Goal: Information Seeking & Learning: Learn about a topic

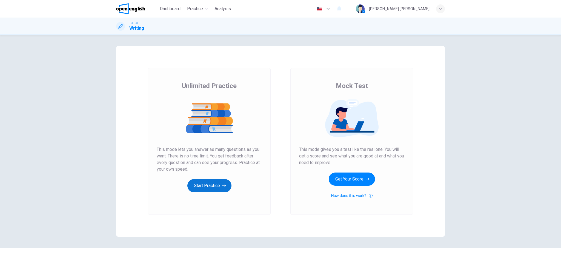
click at [215, 183] on button "Start Practice" at bounding box center [209, 185] width 44 height 13
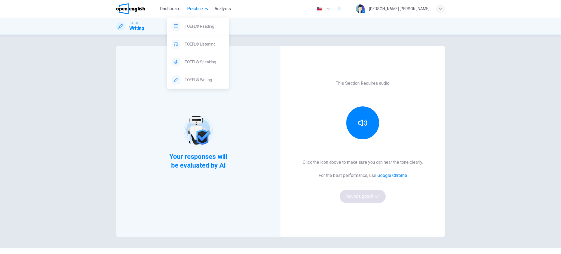
click at [192, 8] on span "Practice" at bounding box center [195, 8] width 16 height 7
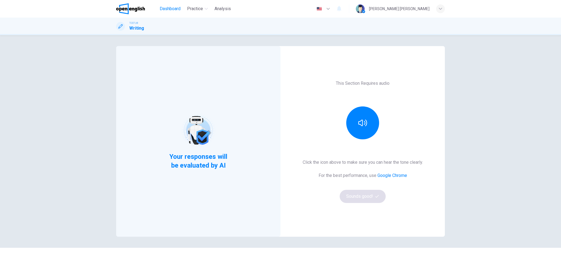
click at [171, 8] on span "Dashboard" at bounding box center [170, 8] width 21 height 7
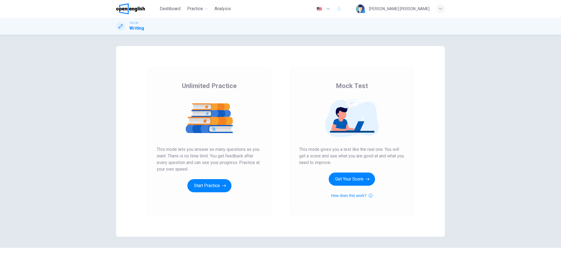
click at [211, 178] on div "Unlimited Practice This mode lets you answer as many questions as you want. The…" at bounding box center [209, 136] width 105 height 111
click at [207, 184] on button "Start Practice" at bounding box center [209, 185] width 44 height 13
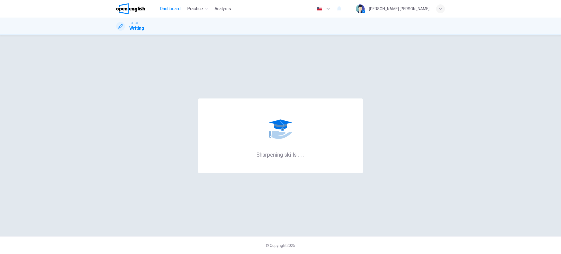
click at [173, 9] on span "Dashboard" at bounding box center [170, 8] width 21 height 7
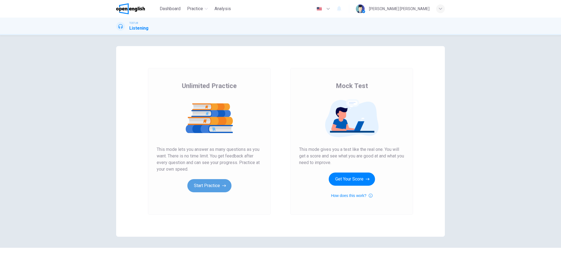
click at [219, 181] on button "Start Practice" at bounding box center [209, 185] width 44 height 13
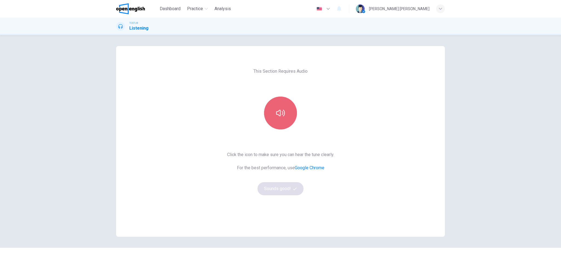
click at [276, 113] on icon "button" at bounding box center [280, 112] width 9 height 9
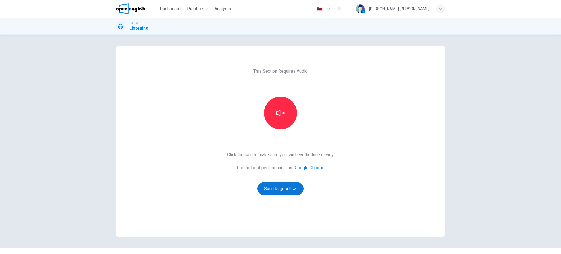
click at [274, 190] on button "Sounds good!" at bounding box center [281, 188] width 46 height 13
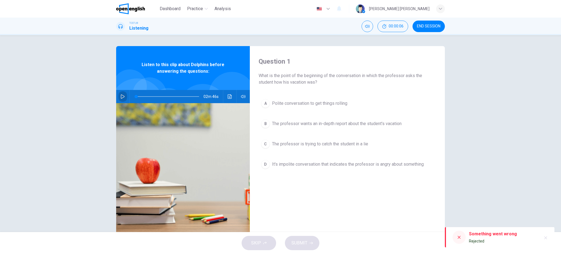
click at [118, 98] on button "button" at bounding box center [122, 96] width 9 height 13
type input "*"
click at [120, 100] on button "button" at bounding box center [122, 96] width 9 height 13
click at [136, 96] on span at bounding box center [137, 96] width 3 height 3
click at [121, 96] on icon "button" at bounding box center [123, 96] width 4 height 4
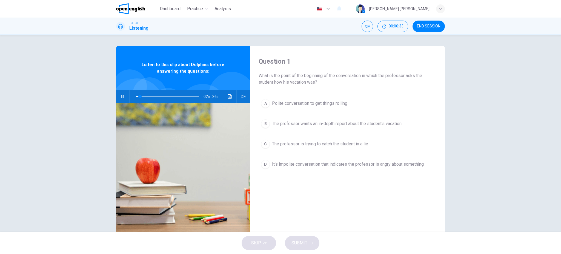
click at [121, 98] on icon "button" at bounding box center [123, 96] width 4 height 4
drag, startPoint x: 138, startPoint y: 98, endPoint x: 135, endPoint y: 97, distance: 3.4
click at [135, 97] on span at bounding box center [136, 96] width 3 height 3
click at [124, 97] on button "button" at bounding box center [122, 96] width 9 height 13
click at [125, 99] on button "button" at bounding box center [122, 96] width 9 height 13
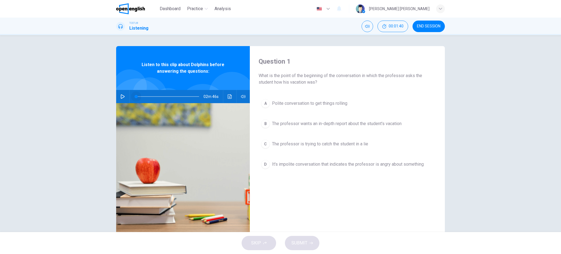
drag, startPoint x: 139, startPoint y: 95, endPoint x: 130, endPoint y: 98, distance: 9.6
click at [135, 98] on span at bounding box center [136, 96] width 3 height 3
click at [121, 98] on icon "button" at bounding box center [123, 96] width 4 height 4
click at [121, 98] on icon "button" at bounding box center [122, 96] width 3 height 3
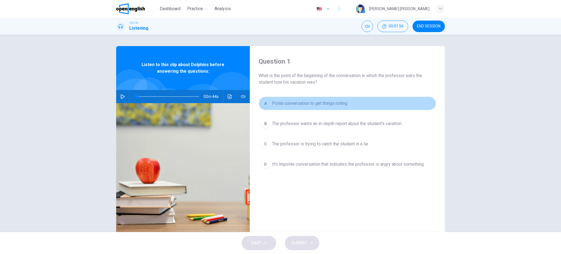
click at [308, 107] on button "A Polite conversation to get things rolling" at bounding box center [348, 103] width 178 height 14
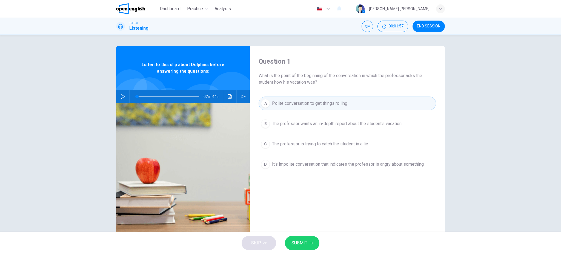
click at [310, 243] on icon "button" at bounding box center [311, 242] width 3 height 3
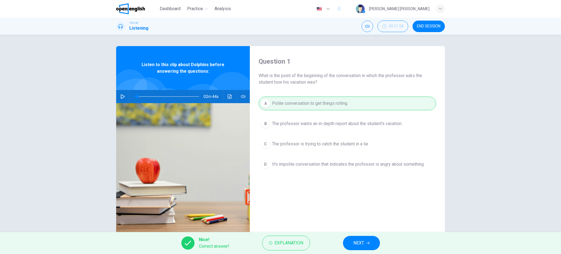
click at [361, 247] on button "NEXT" at bounding box center [361, 243] width 37 height 14
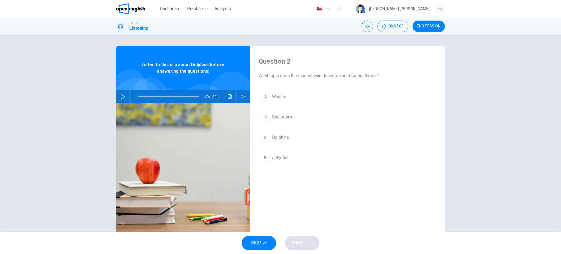
click at [120, 99] on button "button" at bounding box center [122, 96] width 9 height 13
click at [120, 102] on button "button" at bounding box center [122, 96] width 9 height 13
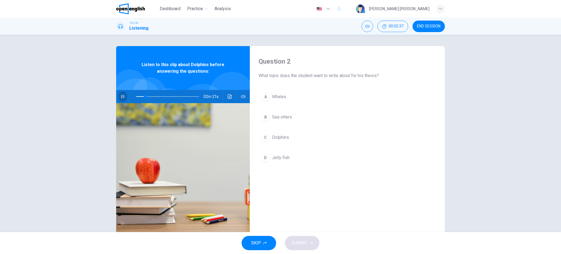
click at [120, 101] on button "button" at bounding box center [122, 96] width 9 height 13
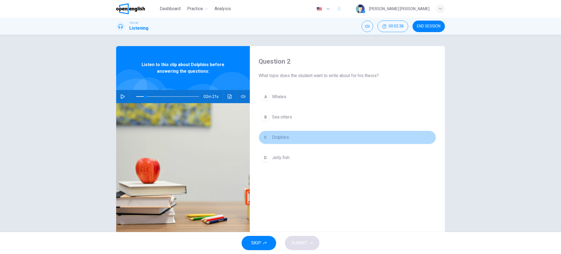
click at [275, 137] on span "Dolphins" at bounding box center [280, 137] width 17 height 7
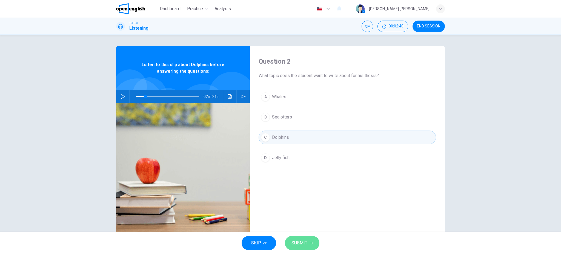
click at [305, 240] on span "SUBMIT" at bounding box center [299, 243] width 16 height 8
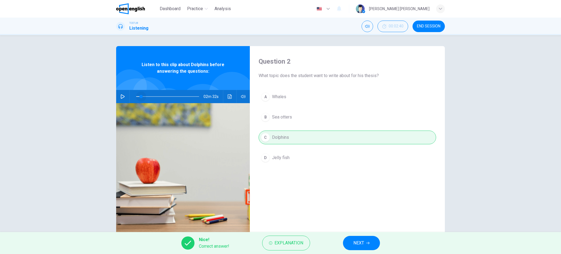
click at [139, 95] on span at bounding box center [140, 96] width 3 height 3
click at [123, 97] on button "button" at bounding box center [122, 96] width 9 height 13
click at [121, 97] on icon "button" at bounding box center [122, 96] width 3 height 3
click at [374, 240] on button "NEXT" at bounding box center [361, 243] width 37 height 14
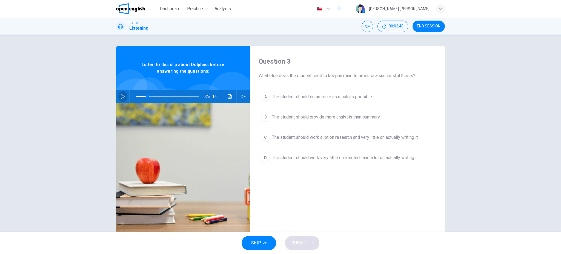
click at [125, 93] on button "button" at bounding box center [122, 96] width 9 height 13
click at [122, 96] on icon "button" at bounding box center [123, 96] width 4 height 4
click at [124, 99] on button "button" at bounding box center [122, 96] width 9 height 13
drag, startPoint x: 121, startPoint y: 96, endPoint x: 134, endPoint y: 101, distance: 13.1
click at [121, 96] on icon "button" at bounding box center [122, 96] width 3 height 3
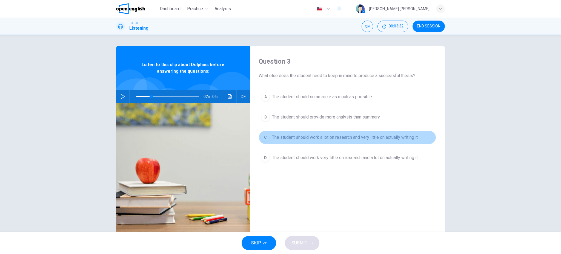
click at [314, 140] on span "The student should work a lot on research and very little on actually writing it" at bounding box center [345, 137] width 146 height 7
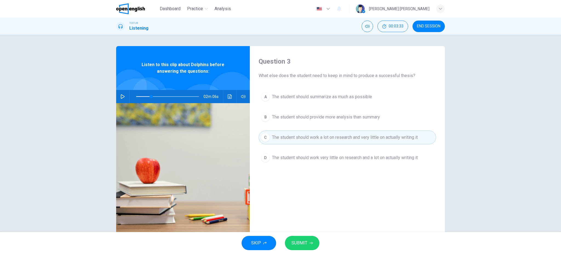
click at [307, 244] on span "SUBMIT" at bounding box center [299, 243] width 16 height 8
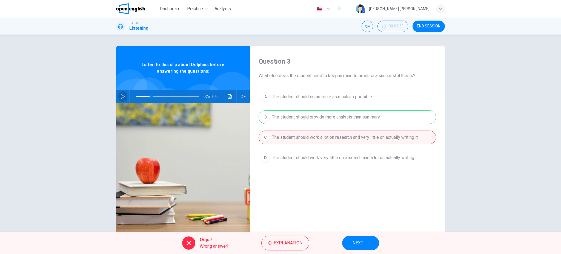
click at [118, 98] on button "button" at bounding box center [122, 96] width 9 height 13
drag, startPoint x: 120, startPoint y: 95, endPoint x: 119, endPoint y: 107, distance: 12.2
click at [121, 96] on icon "button" at bounding box center [123, 96] width 4 height 4
click at [362, 244] on span "NEXT" at bounding box center [358, 243] width 11 height 8
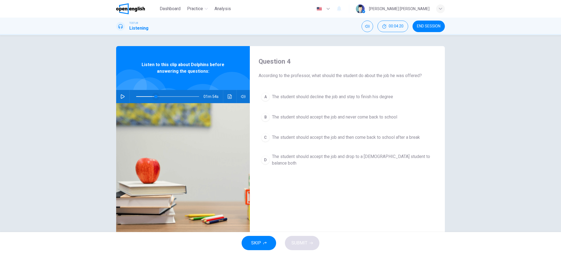
click at [154, 96] on span at bounding box center [155, 96] width 3 height 3
click at [121, 100] on button "button" at bounding box center [122, 96] width 9 height 13
click at [121, 96] on icon "button" at bounding box center [122, 96] width 3 height 3
click at [119, 99] on button "button" at bounding box center [122, 96] width 9 height 13
click at [120, 99] on button "button" at bounding box center [122, 96] width 9 height 13
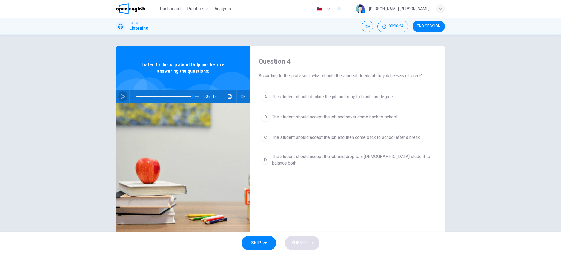
click at [120, 99] on button "button" at bounding box center [122, 96] width 9 height 13
click at [122, 98] on icon "button" at bounding box center [123, 96] width 4 height 4
click at [368, 90] on button "A The student should decline the job and stay to finish his degree" at bounding box center [348, 97] width 178 height 14
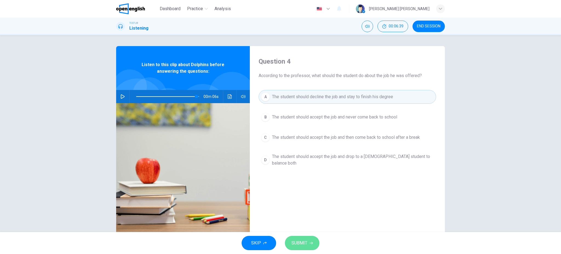
click at [301, 239] on button "SUBMIT" at bounding box center [302, 243] width 35 height 14
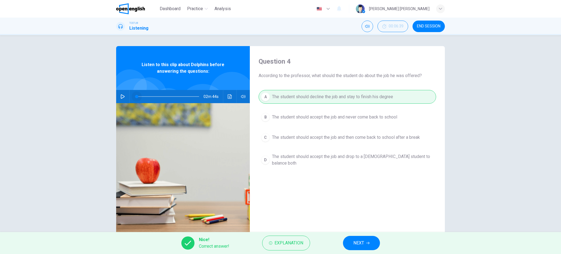
click at [136, 94] on span at bounding box center [167, 97] width 63 height 8
click at [123, 97] on button "button" at bounding box center [122, 96] width 9 height 13
type input "**"
click at [350, 244] on button "NEXT" at bounding box center [361, 243] width 37 height 14
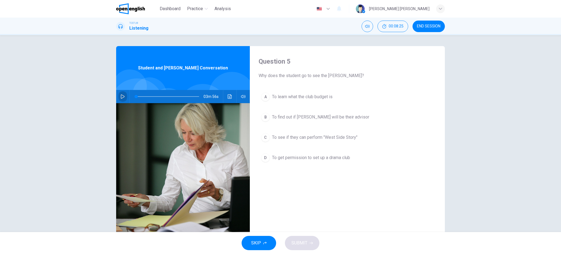
click at [121, 97] on icon "button" at bounding box center [123, 96] width 4 height 4
click at [118, 97] on button "button" at bounding box center [122, 96] width 9 height 13
click at [137, 96] on span at bounding box center [138, 96] width 3 height 3
click at [124, 99] on button "button" at bounding box center [122, 96] width 9 height 13
click at [121, 101] on button "button" at bounding box center [122, 96] width 9 height 13
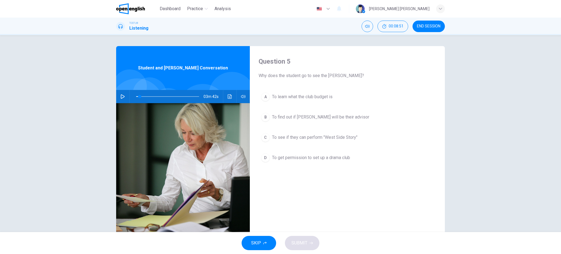
click at [289, 156] on span "To get permission to set up a drama club" at bounding box center [311, 157] width 78 height 7
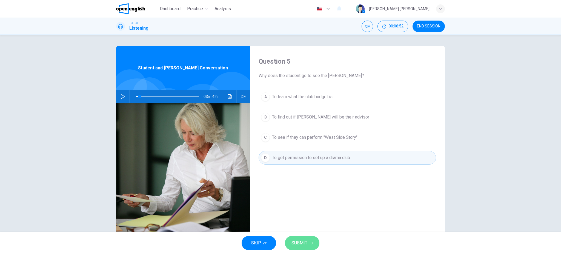
click at [301, 243] on span "SUBMIT" at bounding box center [299, 243] width 16 height 8
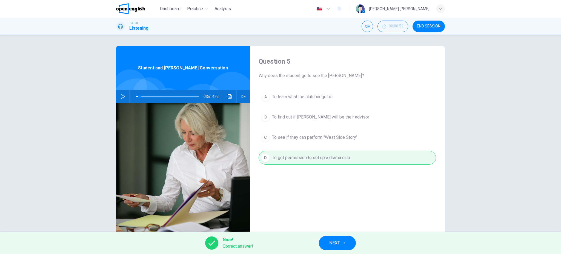
click at [121, 96] on icon "button" at bounding box center [123, 96] width 4 height 4
click at [336, 238] on button "NEXT" at bounding box center [337, 243] width 37 height 14
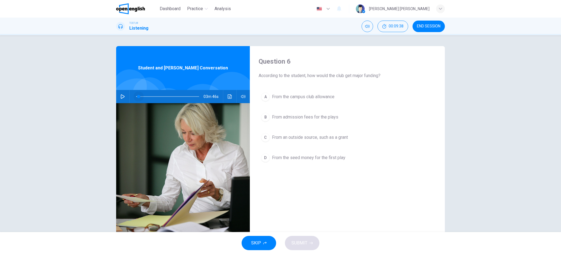
click at [137, 95] on span at bounding box center [138, 96] width 3 height 3
click at [118, 98] on button "button" at bounding box center [122, 96] width 9 height 13
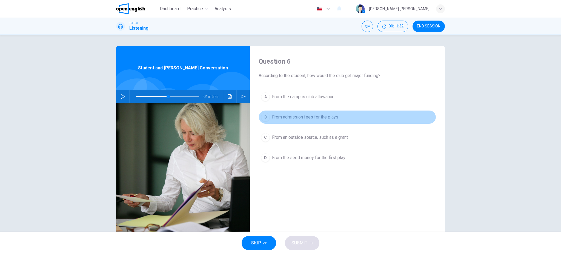
click at [296, 114] on span "From admission fees for the plays" at bounding box center [305, 117] width 66 height 7
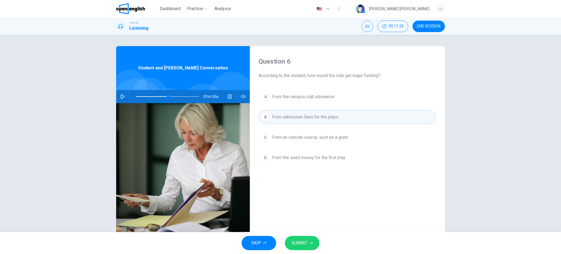
click at [119, 101] on button "button" at bounding box center [122, 96] width 9 height 13
click at [120, 99] on button "button" at bounding box center [122, 96] width 9 height 13
click at [294, 240] on span "SUBMIT" at bounding box center [299, 243] width 16 height 8
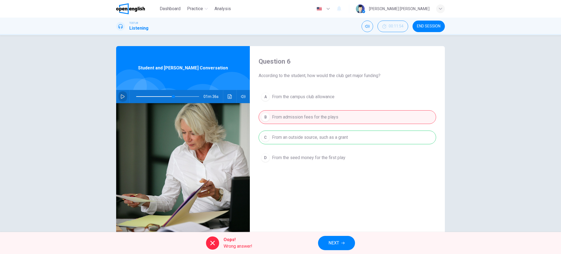
click at [123, 94] on button "button" at bounding box center [122, 96] width 9 height 13
click at [122, 96] on icon "button" at bounding box center [123, 96] width 4 height 4
click at [346, 248] on button "NEXT" at bounding box center [336, 243] width 37 height 14
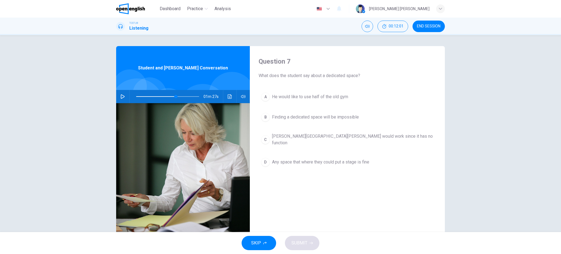
click at [163, 94] on span at bounding box center [167, 97] width 63 height 8
click at [155, 96] on span at bounding box center [167, 97] width 63 height 8
click at [121, 98] on icon "button" at bounding box center [123, 96] width 4 height 4
click at [119, 99] on button "button" at bounding box center [122, 96] width 9 height 13
click at [148, 95] on span at bounding box center [167, 97] width 63 height 8
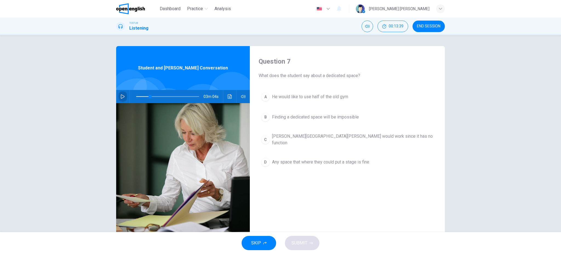
click at [120, 91] on button "button" at bounding box center [122, 96] width 9 height 13
click at [119, 101] on button "button" at bounding box center [122, 96] width 9 height 13
click at [145, 97] on span at bounding box center [167, 97] width 63 height 8
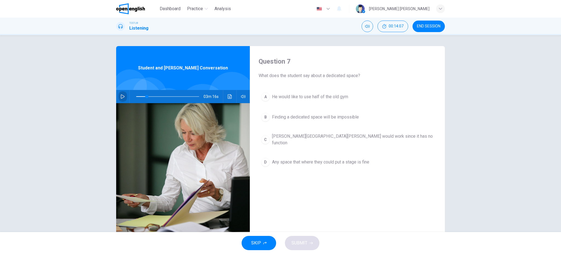
click at [121, 98] on icon "button" at bounding box center [123, 96] width 4 height 4
click at [124, 96] on button "button" at bounding box center [122, 96] width 9 height 13
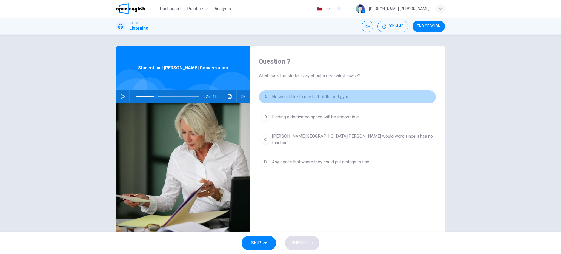
click at [300, 94] on span "He would like to use half of the old gym" at bounding box center [310, 96] width 76 height 7
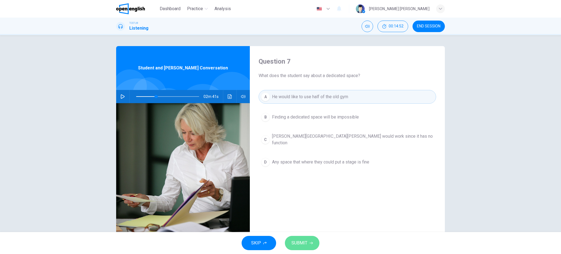
click at [316, 241] on button "SUBMIT" at bounding box center [302, 243] width 35 height 14
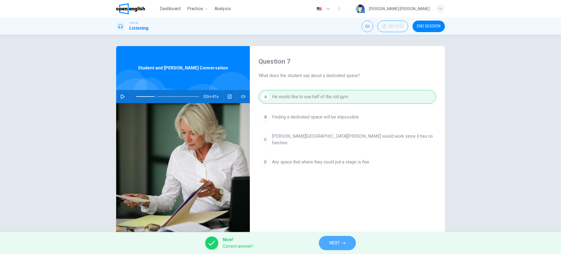
click at [349, 240] on button "NEXT" at bounding box center [337, 243] width 37 height 14
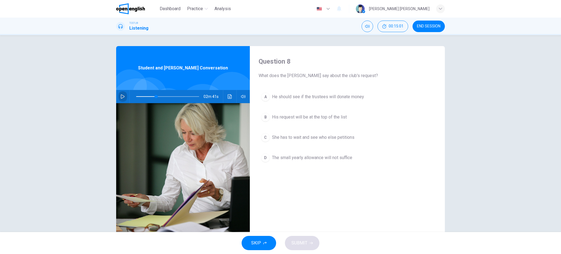
click at [121, 98] on icon "button" at bounding box center [123, 96] width 4 height 4
click at [121, 96] on icon "button" at bounding box center [122, 96] width 3 height 3
click at [123, 101] on button "button" at bounding box center [122, 96] width 9 height 13
click at [122, 98] on icon "button" at bounding box center [122, 96] width 3 height 3
click at [122, 95] on icon "button" at bounding box center [123, 96] width 4 height 4
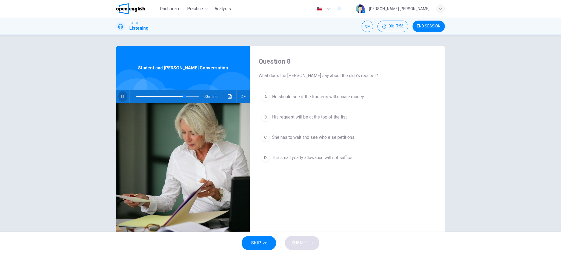
click at [122, 95] on icon "button" at bounding box center [123, 96] width 4 height 4
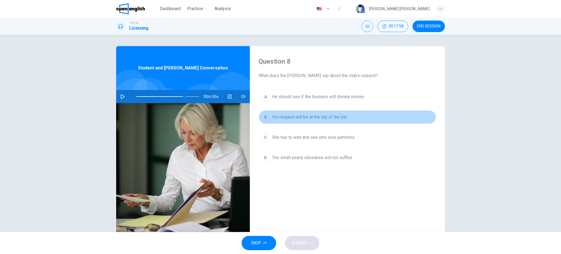
click at [329, 116] on span "His request will be at the top of the list" at bounding box center [309, 117] width 75 height 7
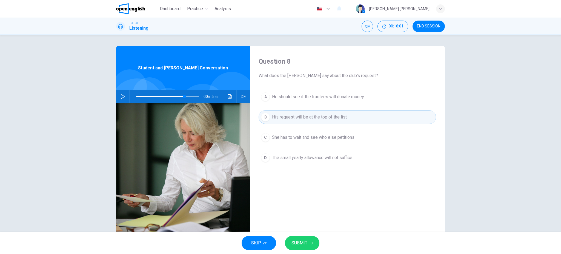
click at [279, 230] on div "Question 8 What does the [PERSON_NAME] say about the club's request? A He shoul…" at bounding box center [347, 141] width 195 height 190
click at [302, 236] on button "SUBMIT" at bounding box center [302, 243] width 35 height 14
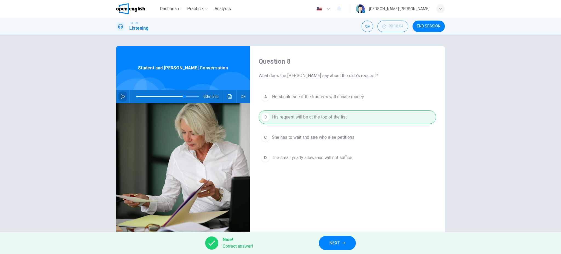
click at [121, 98] on icon "button" at bounding box center [123, 96] width 4 height 4
click at [118, 98] on button "button" at bounding box center [122, 96] width 9 height 13
click at [345, 244] on icon "button" at bounding box center [343, 242] width 3 height 3
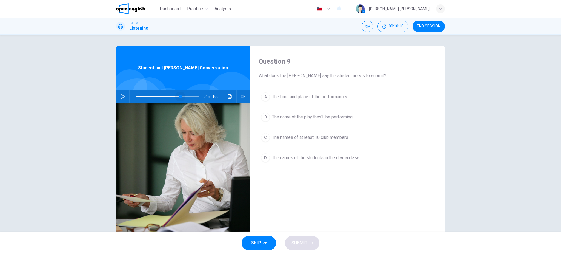
drag, startPoint x: 179, startPoint y: 98, endPoint x: 174, endPoint y: 97, distance: 4.2
click at [178, 98] on span at bounding box center [167, 97] width 63 height 8
click at [123, 95] on button "button" at bounding box center [122, 96] width 9 height 13
click at [121, 94] on icon "button" at bounding box center [123, 96] width 4 height 4
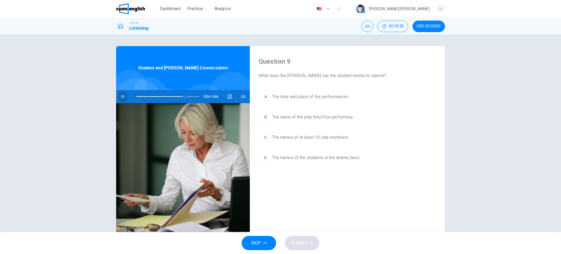
click at [121, 94] on icon "button" at bounding box center [123, 96] width 4 height 4
click at [327, 136] on span "The names of at least 10 club members" at bounding box center [310, 137] width 76 height 7
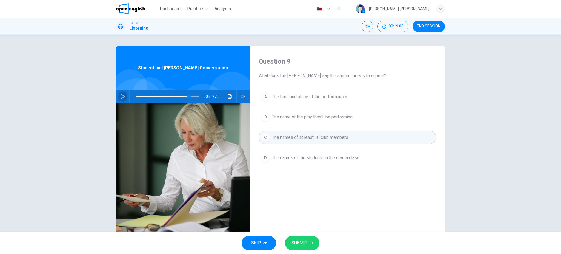
click at [121, 98] on icon "button" at bounding box center [123, 96] width 4 height 4
click at [303, 244] on span "SUBMIT" at bounding box center [299, 243] width 16 height 8
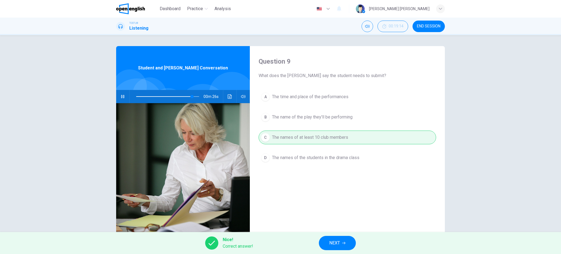
type input "**"
click at [330, 243] on span "NEXT" at bounding box center [334, 243] width 11 height 8
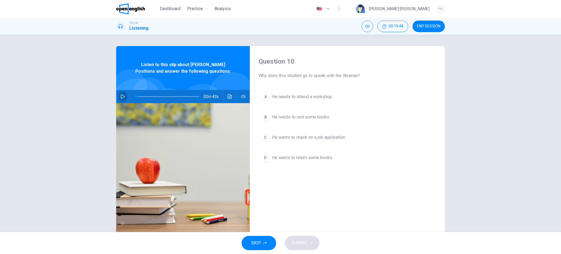
click at [122, 97] on icon "button" at bounding box center [123, 96] width 4 height 4
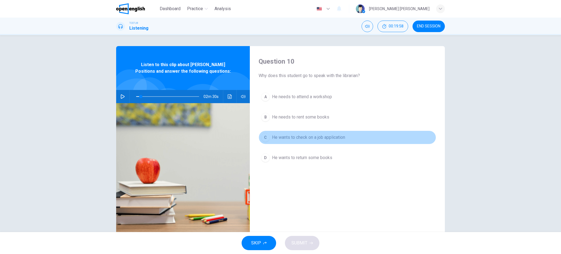
click at [290, 140] on span "He wants to check on a job application" at bounding box center [308, 137] width 73 height 7
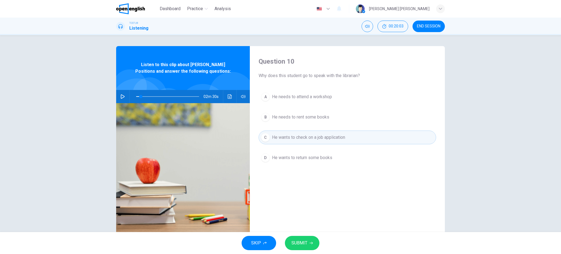
click at [308, 239] on button "SUBMIT" at bounding box center [302, 243] width 35 height 14
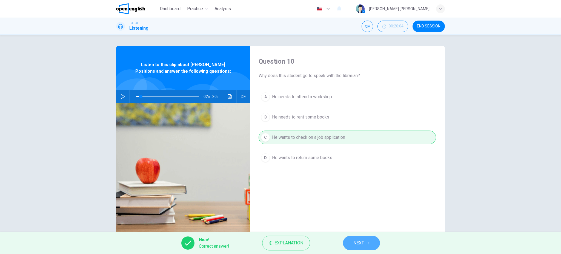
click at [367, 246] on button "NEXT" at bounding box center [361, 243] width 37 height 14
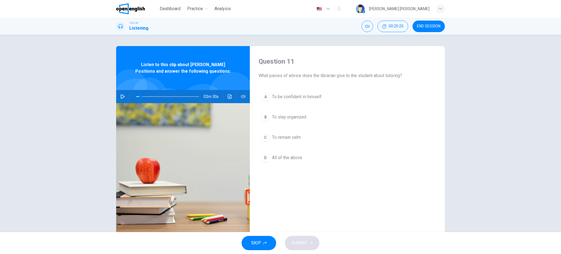
click at [121, 93] on button "button" at bounding box center [122, 96] width 9 height 13
click at [136, 96] on span at bounding box center [167, 97] width 63 height 8
click at [158, 96] on span at bounding box center [167, 97] width 63 height 8
click at [161, 97] on span at bounding box center [167, 97] width 63 height 8
drag, startPoint x: 123, startPoint y: 99, endPoint x: 125, endPoint y: 99, distance: 2.8
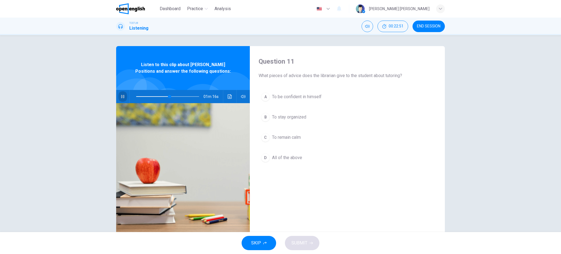
click at [124, 99] on button "button" at bounding box center [122, 96] width 9 height 13
click at [308, 98] on span "To be confident in himself" at bounding box center [297, 96] width 50 height 7
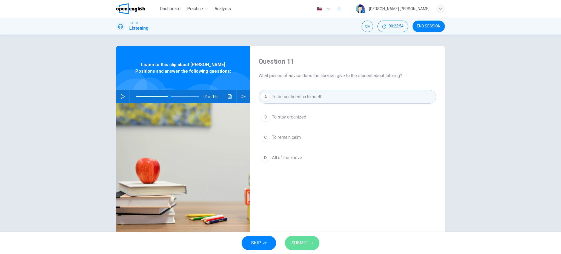
click at [309, 247] on button "SUBMIT" at bounding box center [302, 243] width 35 height 14
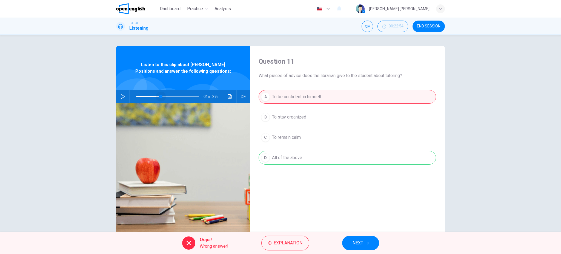
click at [159, 95] on span at bounding box center [167, 97] width 63 height 8
click at [124, 95] on button "button" at bounding box center [122, 96] width 9 height 13
click at [371, 243] on button "NEXT" at bounding box center [360, 243] width 37 height 14
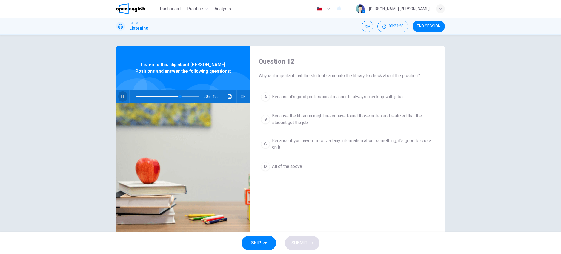
click at [121, 95] on icon "button" at bounding box center [122, 96] width 3 height 3
click at [124, 100] on button "button" at bounding box center [122, 96] width 9 height 13
click at [124, 101] on button "button" at bounding box center [122, 96] width 9 height 13
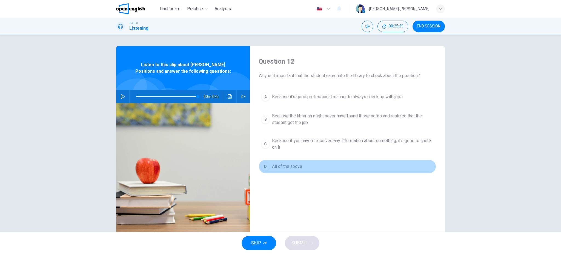
click at [302, 170] on button "D All of the above" at bounding box center [348, 166] width 178 height 14
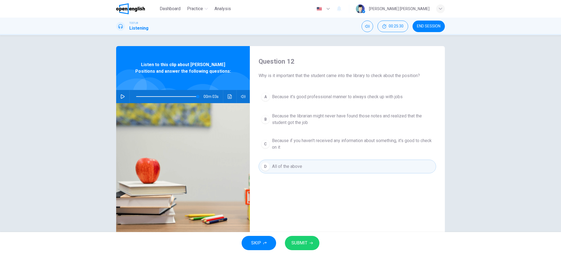
click at [313, 239] on button "SUBMIT" at bounding box center [302, 243] width 35 height 14
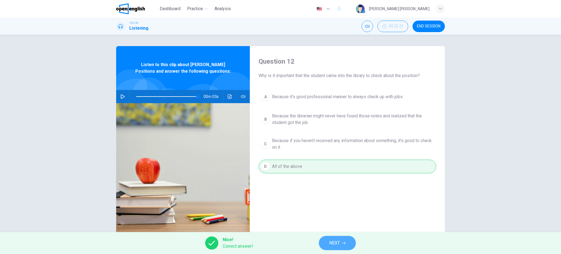
click at [335, 243] on span "NEXT" at bounding box center [334, 243] width 11 height 8
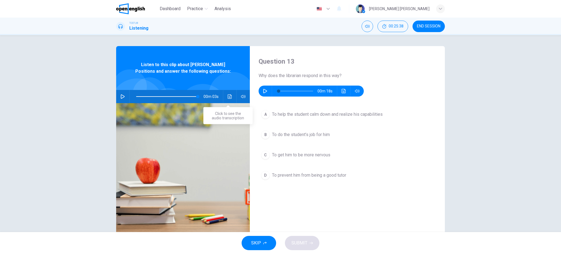
click at [228, 96] on icon "Click to see the audio transcription" at bounding box center [230, 96] width 4 height 4
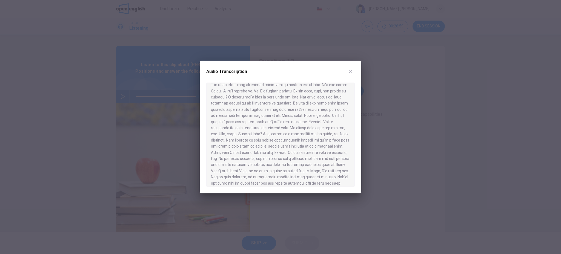
scroll to position [36, 0]
click at [352, 71] on icon "button" at bounding box center [350, 71] width 4 height 4
type input "**"
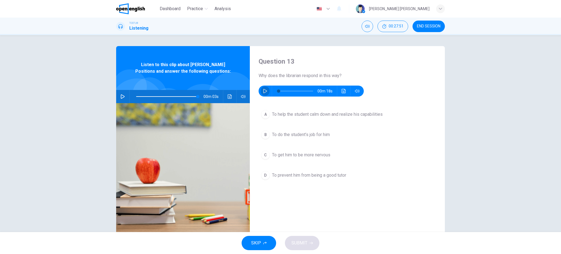
click at [263, 90] on icon "button" at bounding box center [265, 91] width 4 height 4
click at [263, 92] on icon "button" at bounding box center [265, 91] width 4 height 4
type input "*"
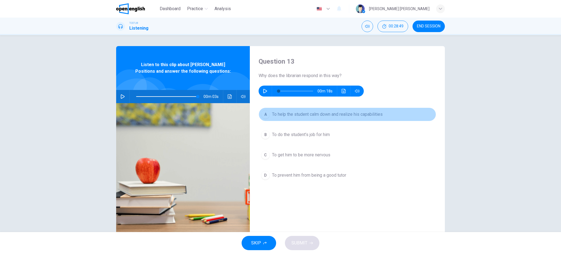
click at [336, 117] on span "To help the student calm down and realize his capabilities" at bounding box center [327, 114] width 111 height 7
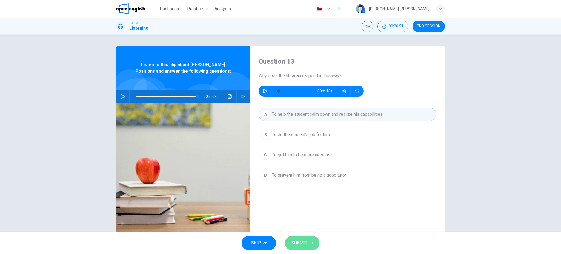
click at [300, 239] on span "SUBMIT" at bounding box center [299, 243] width 16 height 8
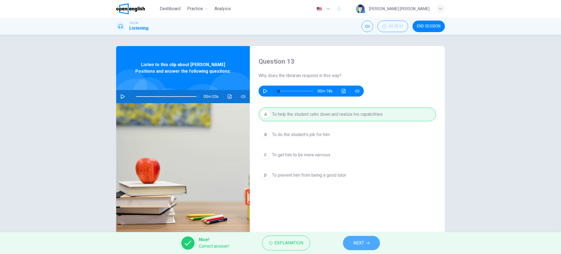
click at [348, 241] on button "NEXT" at bounding box center [361, 243] width 37 height 14
type input "**"
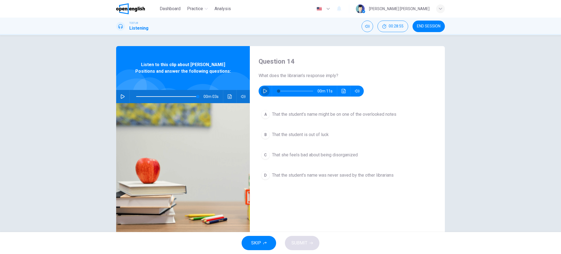
click at [264, 91] on icon "button" at bounding box center [265, 91] width 4 height 4
click at [265, 94] on button "button" at bounding box center [265, 90] width 9 height 11
type input "*"
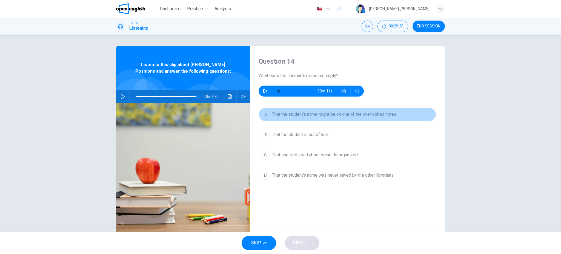
click at [319, 118] on button "A That the student’s name might be on one of the overlooked notes" at bounding box center [348, 114] width 178 height 14
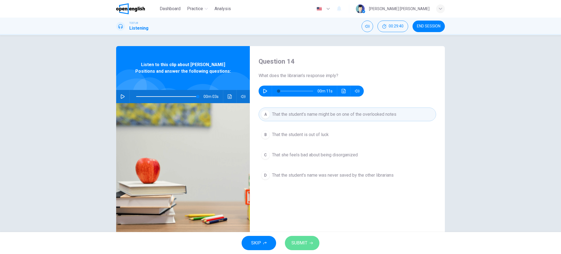
click at [310, 244] on icon "button" at bounding box center [311, 242] width 3 height 3
type input "**"
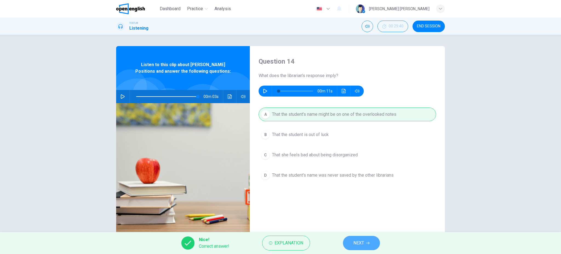
click at [370, 243] on icon "button" at bounding box center [367, 242] width 3 height 3
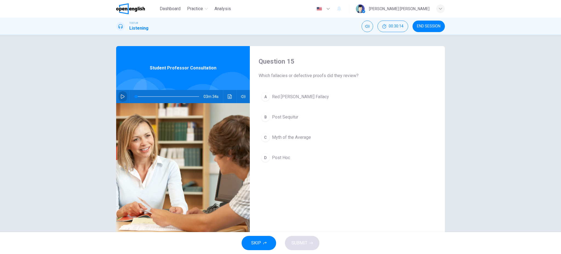
click at [118, 96] on button "button" at bounding box center [122, 96] width 9 height 13
drag, startPoint x: 139, startPoint y: 96, endPoint x: 116, endPoint y: 98, distance: 23.1
click at [116, 98] on div "03m 34s" at bounding box center [183, 96] width 134 height 13
click at [135, 98] on span at bounding box center [136, 96] width 3 height 3
click at [121, 94] on icon "button" at bounding box center [123, 96] width 4 height 4
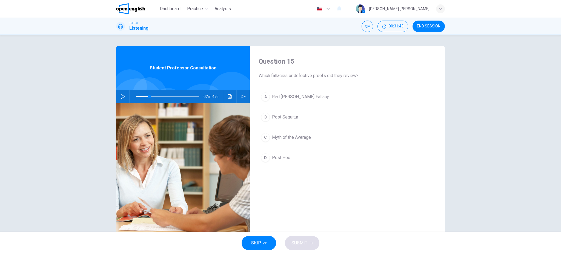
click at [121, 96] on icon "button" at bounding box center [123, 96] width 4 height 4
click at [118, 96] on button "button" at bounding box center [122, 96] width 9 height 13
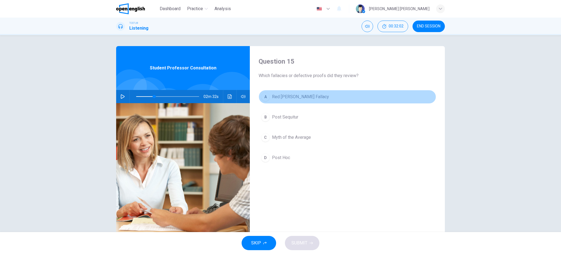
click at [300, 99] on span "Red [PERSON_NAME] Fallacy" at bounding box center [300, 96] width 57 height 7
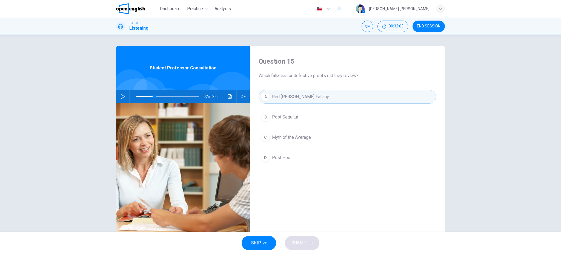
click at [315, 95] on button "A Red [PERSON_NAME] Fallacy" at bounding box center [348, 97] width 178 height 14
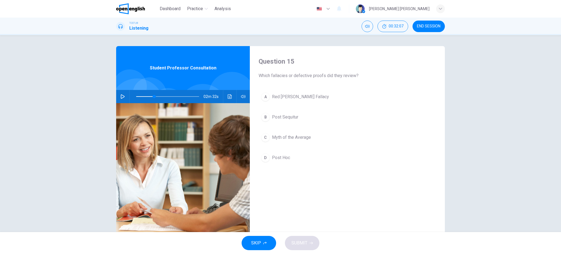
click at [290, 94] on span "Red [PERSON_NAME] Fallacy" at bounding box center [300, 96] width 57 height 7
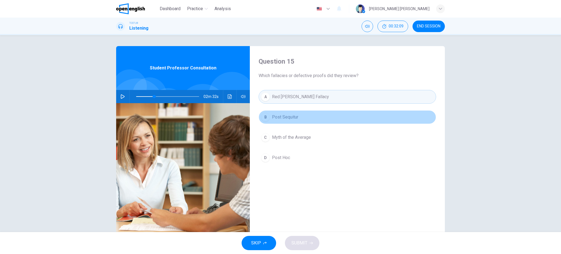
click at [290, 114] on span "Post Sequitur" at bounding box center [285, 117] width 26 height 7
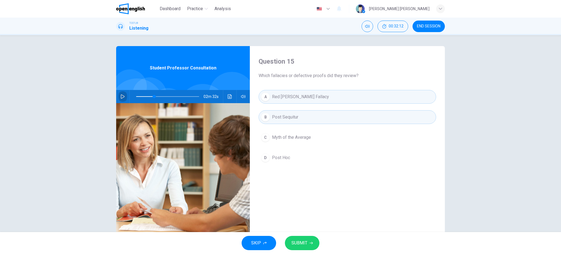
click at [122, 96] on icon "button" at bounding box center [123, 96] width 4 height 4
click at [263, 133] on div "C" at bounding box center [265, 137] width 9 height 9
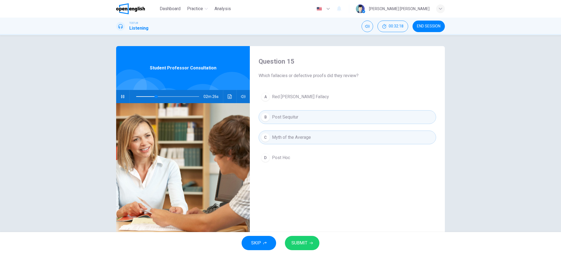
click at [291, 113] on button "B Post Sequitur" at bounding box center [348, 117] width 178 height 14
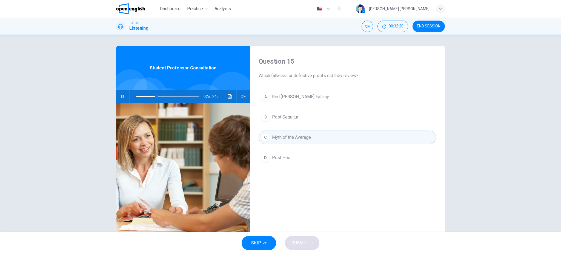
click at [293, 96] on span "Red [PERSON_NAME] Fallacy" at bounding box center [300, 96] width 57 height 7
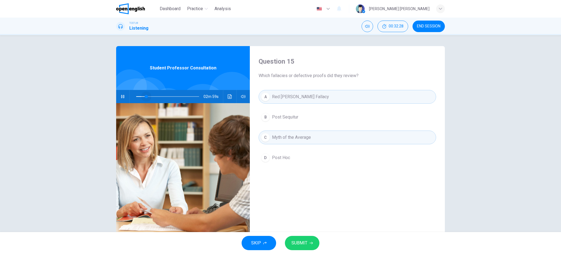
click at [145, 95] on span at bounding box center [167, 97] width 63 height 8
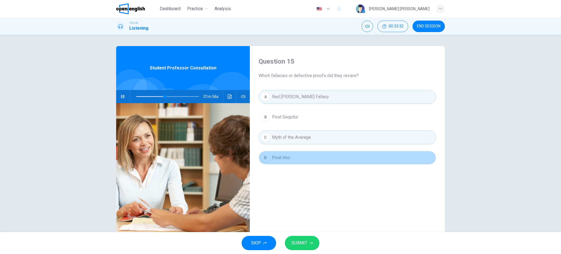
click at [284, 156] on span "Post Hoc" at bounding box center [281, 157] width 18 height 7
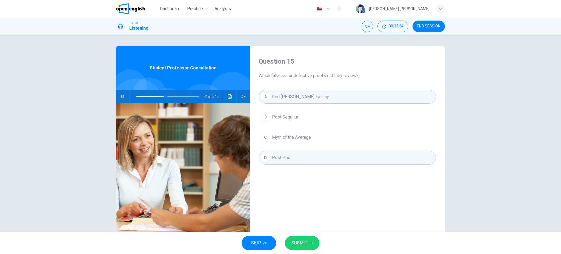
click at [295, 137] on span "Myth of the Average" at bounding box center [291, 137] width 39 height 7
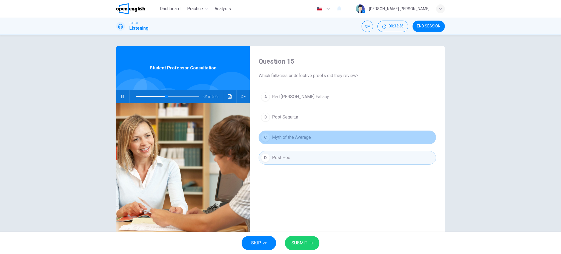
click at [296, 136] on span "Myth of the Average" at bounding box center [291, 137] width 39 height 7
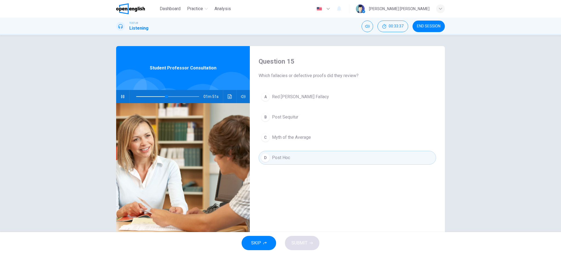
click at [296, 136] on span "Myth of the Average" at bounding box center [291, 137] width 39 height 7
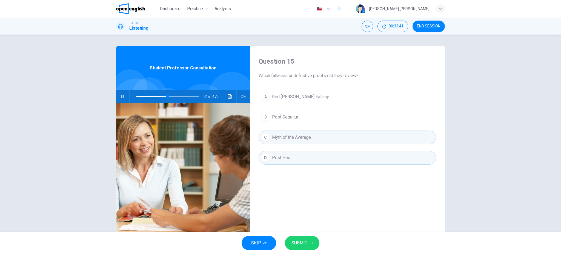
click at [123, 98] on icon "button" at bounding box center [123, 96] width 4 height 4
drag, startPoint x: 153, startPoint y: 95, endPoint x: 148, endPoint y: 94, distance: 4.8
click at [152, 94] on span at bounding box center [167, 97] width 63 height 8
click at [121, 95] on icon "button" at bounding box center [123, 96] width 4 height 4
click at [119, 99] on button "button" at bounding box center [122, 96] width 9 height 13
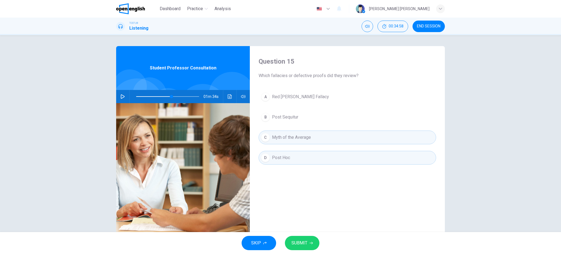
click at [308, 245] on button "SUBMIT" at bounding box center [302, 243] width 35 height 14
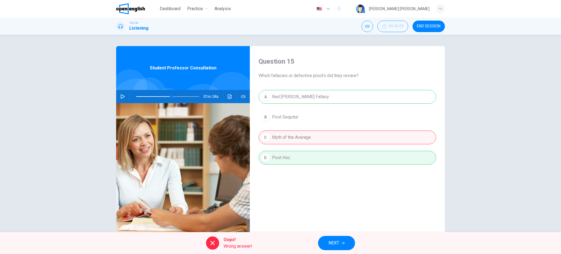
click at [160, 98] on span at bounding box center [167, 97] width 63 height 8
click at [120, 99] on button "button" at bounding box center [122, 96] width 9 height 13
click at [121, 98] on icon "button" at bounding box center [122, 96] width 3 height 3
click at [340, 238] on button "NEXT" at bounding box center [336, 243] width 37 height 14
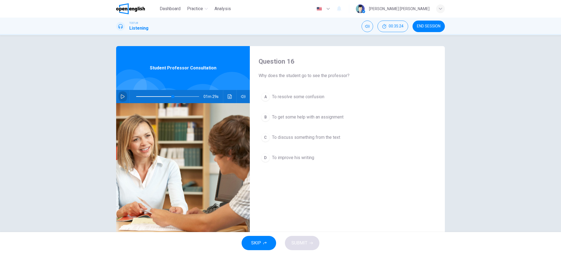
click at [121, 96] on icon "button" at bounding box center [123, 96] width 4 height 4
click at [166, 97] on span at bounding box center [167, 97] width 63 height 8
type input "*"
click at [283, 90] on div "A To resolve some confusion B To get some help with an assignment C To discuss …" at bounding box center [348, 132] width 178 height 85
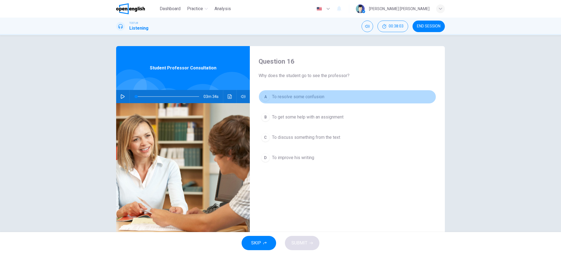
click at [286, 101] on button "A To resolve some confusion" at bounding box center [348, 97] width 178 height 14
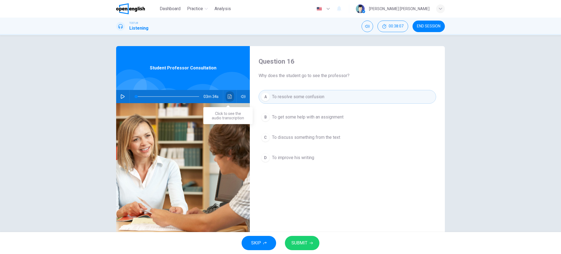
click at [228, 100] on button "Click to see the audio transcription" at bounding box center [229, 96] width 9 height 13
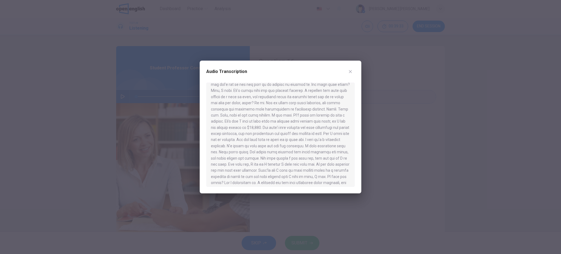
click at [352, 75] on button "button" at bounding box center [350, 71] width 9 height 9
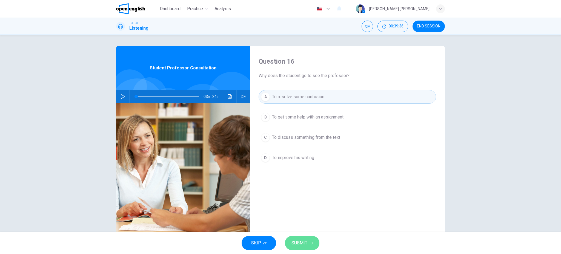
click at [310, 246] on button "SUBMIT" at bounding box center [302, 243] width 35 height 14
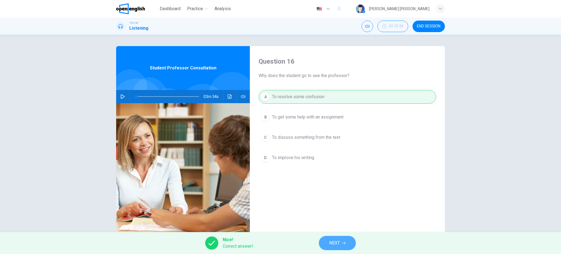
click at [349, 244] on button "NEXT" at bounding box center [337, 243] width 37 height 14
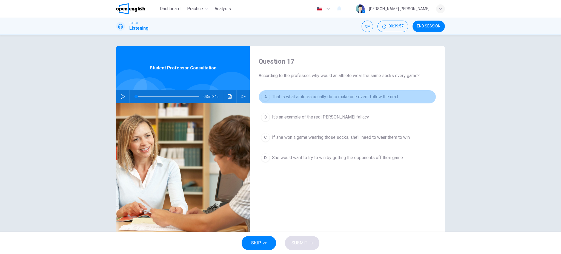
click at [306, 92] on button "A That is what athletes usually do to make one event follow the next" at bounding box center [348, 97] width 178 height 14
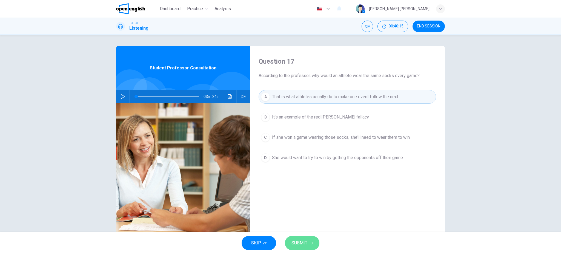
click at [305, 239] on span "SUBMIT" at bounding box center [299, 243] width 16 height 8
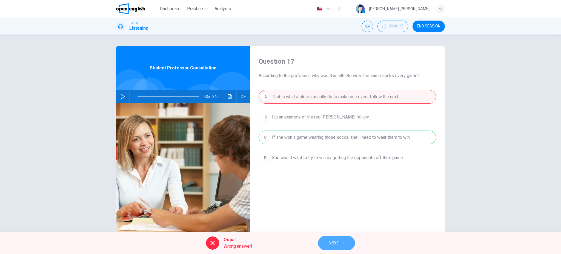
click at [342, 242] on icon "button" at bounding box center [342, 242] width 3 height 3
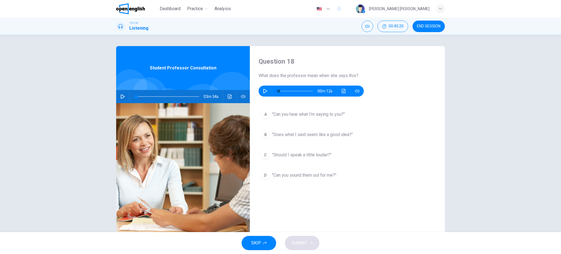
click at [261, 87] on button "button" at bounding box center [265, 90] width 9 height 11
click at [264, 90] on icon "button" at bounding box center [265, 90] width 3 height 3
click at [279, 91] on span at bounding box center [296, 91] width 35 height 8
click at [263, 90] on icon "button" at bounding box center [265, 91] width 4 height 4
type input "*"
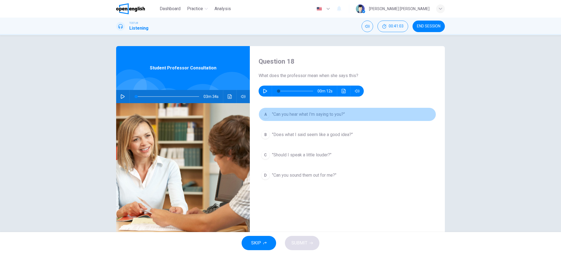
click at [299, 113] on span ""Can you hear what I'm saying to you?"" at bounding box center [308, 114] width 73 height 7
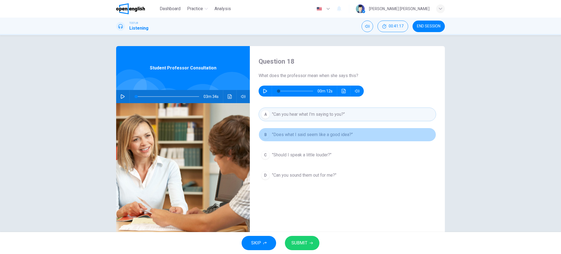
click at [323, 139] on button "B "Does what I said seem like a good idea?"" at bounding box center [348, 135] width 178 height 14
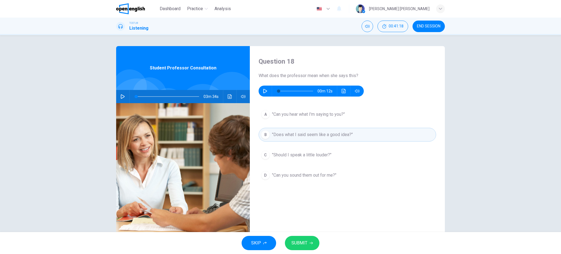
click at [300, 243] on span "SUBMIT" at bounding box center [299, 243] width 16 height 8
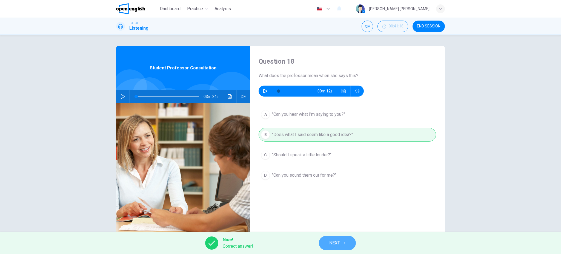
click at [347, 242] on button "NEXT" at bounding box center [337, 243] width 37 height 14
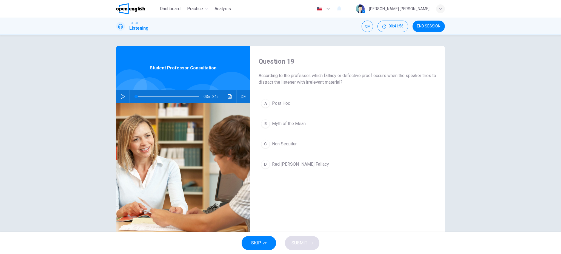
click at [302, 164] on span "Red [PERSON_NAME] Fallacy" at bounding box center [300, 164] width 57 height 7
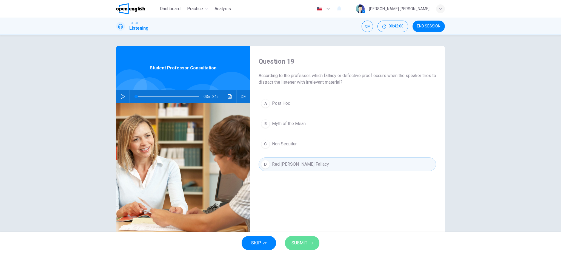
click at [306, 243] on span "SUBMIT" at bounding box center [299, 243] width 16 height 8
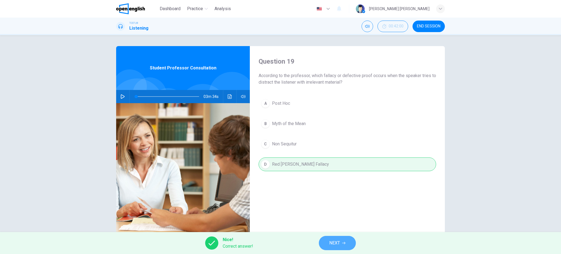
click at [344, 247] on button "NEXT" at bounding box center [337, 243] width 37 height 14
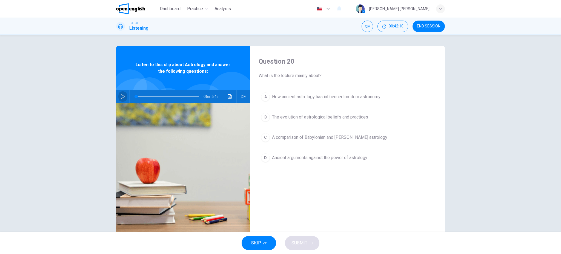
click at [121, 95] on icon "button" at bounding box center [123, 96] width 4 height 4
click at [121, 96] on icon "button" at bounding box center [122, 96] width 3 height 3
click at [121, 96] on icon "button" at bounding box center [123, 96] width 4 height 4
drag, startPoint x: 135, startPoint y: 97, endPoint x: 128, endPoint y: 98, distance: 6.9
click at [135, 98] on span at bounding box center [136, 96] width 3 height 3
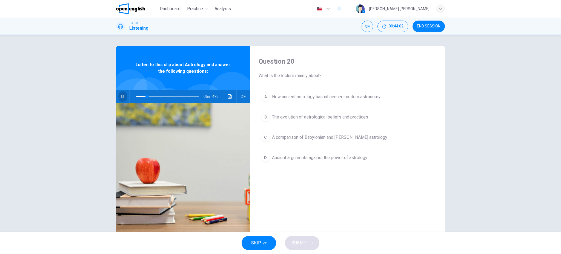
click at [121, 101] on button "button" at bounding box center [122, 96] width 9 height 13
click at [309, 98] on span "How ancient astrology has influenced modern astronomy" at bounding box center [326, 96] width 108 height 7
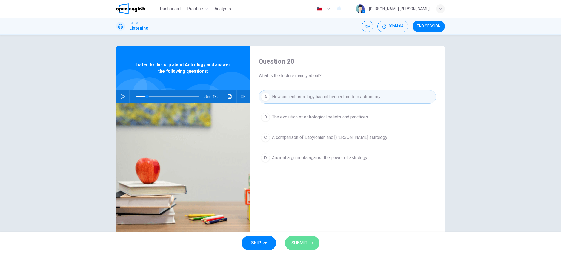
click at [308, 244] on button "SUBMIT" at bounding box center [302, 243] width 35 height 14
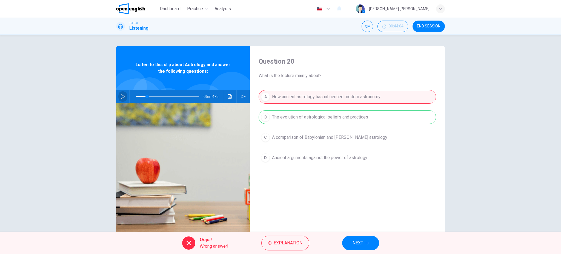
click at [125, 99] on button "button" at bounding box center [122, 96] width 9 height 13
click at [137, 96] on span at bounding box center [167, 97] width 63 height 8
click at [370, 236] on button "NEXT" at bounding box center [360, 243] width 37 height 14
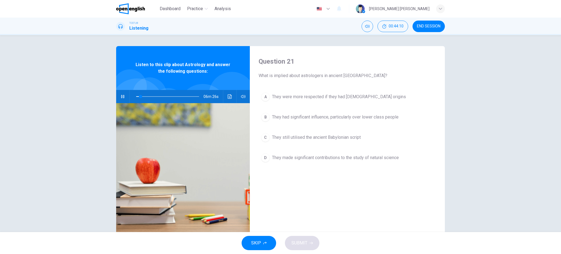
click at [121, 97] on icon "button" at bounding box center [122, 96] width 3 height 3
click at [121, 97] on icon "button" at bounding box center [123, 96] width 4 height 4
click at [136, 96] on span at bounding box center [167, 97] width 63 height 8
click at [121, 96] on icon "button" at bounding box center [122, 96] width 3 height 3
click at [118, 96] on button "button" at bounding box center [122, 96] width 9 height 13
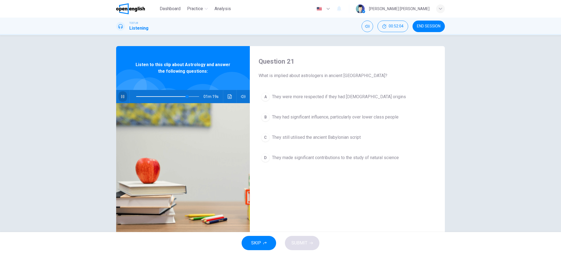
click at [118, 96] on button "button" at bounding box center [122, 96] width 9 height 13
click at [185, 96] on span at bounding box center [186, 96] width 3 height 3
click at [121, 98] on icon "button" at bounding box center [123, 96] width 4 height 4
click at [121, 98] on icon "button" at bounding box center [122, 96] width 3 height 3
click at [121, 98] on icon "button" at bounding box center [123, 96] width 4 height 4
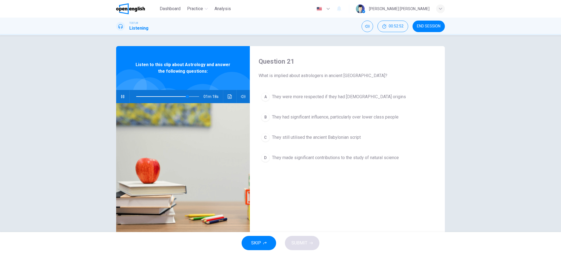
click at [118, 98] on button "button" at bounding box center [122, 96] width 9 height 13
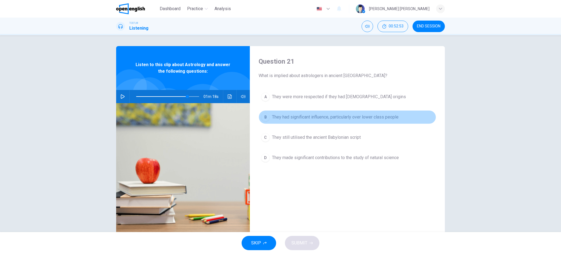
click at [299, 118] on span "They had significant influence, particularly over lower class people" at bounding box center [335, 117] width 127 height 7
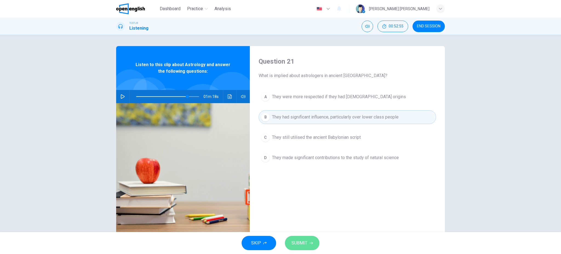
click at [307, 243] on button "SUBMIT" at bounding box center [302, 243] width 35 height 14
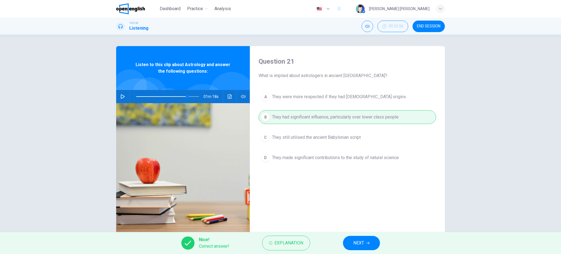
click at [121, 96] on icon "button" at bounding box center [123, 96] width 4 height 4
click at [369, 241] on icon "button" at bounding box center [367, 242] width 3 height 3
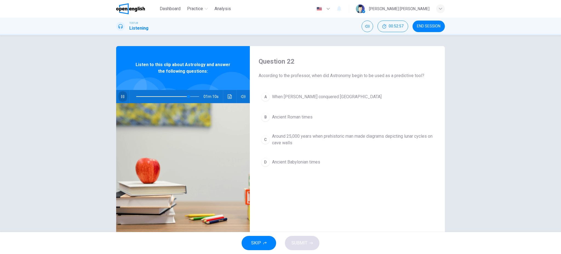
click at [124, 96] on button "button" at bounding box center [122, 96] width 9 height 13
click at [136, 96] on span at bounding box center [167, 97] width 63 height 8
click at [122, 95] on icon "button" at bounding box center [123, 96] width 4 height 4
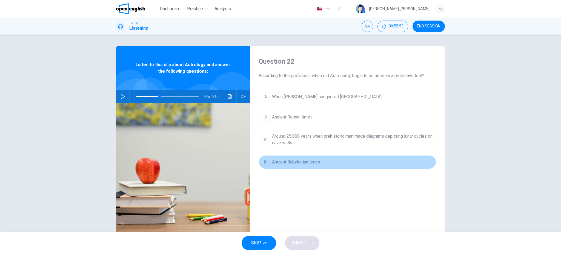
click at [282, 163] on span "Ancient Babylonian times" at bounding box center [296, 162] width 48 height 7
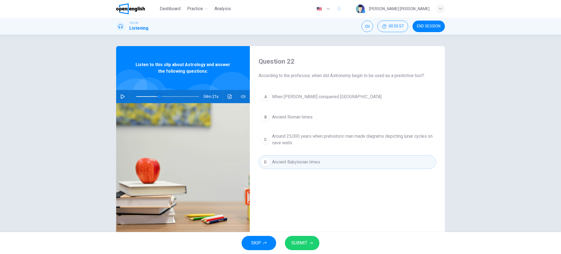
click at [158, 98] on span at bounding box center [159, 96] width 3 height 3
click at [122, 99] on button "button" at bounding box center [122, 96] width 9 height 13
click at [122, 98] on icon "button" at bounding box center [122, 96] width 3 height 3
click at [301, 239] on span "SUBMIT" at bounding box center [299, 243] width 16 height 8
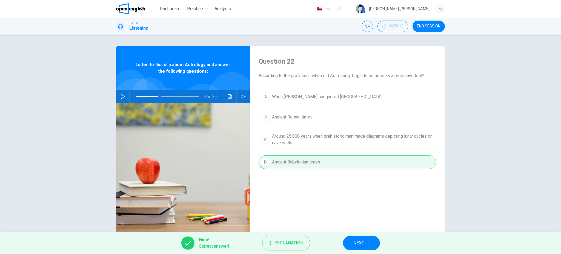
click at [352, 240] on button "NEXT" at bounding box center [361, 243] width 37 height 14
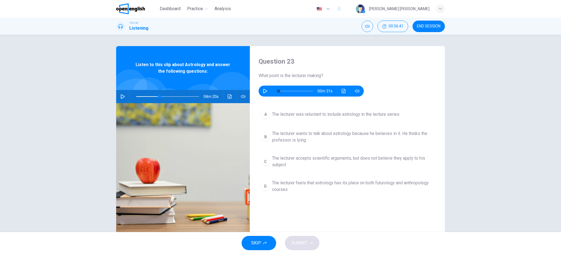
click at [297, 120] on button "A The lecturer was reluctant to include astrology in the lecture series" at bounding box center [348, 114] width 178 height 14
type input "**"
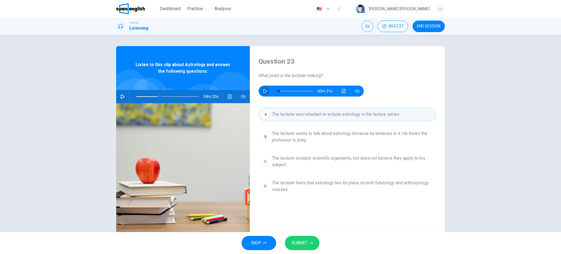
click at [264, 92] on icon "button" at bounding box center [265, 91] width 4 height 4
type input "*"
click at [321, 162] on span "The lecturer accepts scientific arguments, but does not believe they apply to h…" at bounding box center [353, 161] width 162 height 13
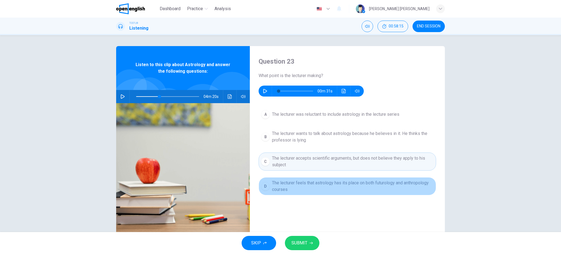
click at [319, 185] on span "The lecturer feels that astrology has its place on both futurology and anthropo…" at bounding box center [353, 185] width 162 height 13
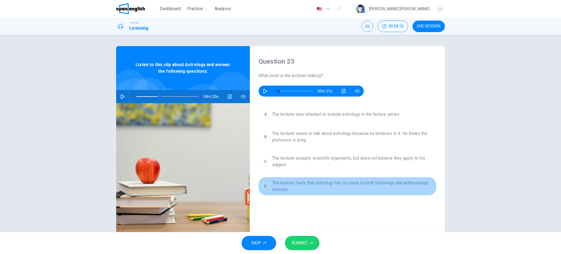
click at [308, 182] on span "The lecturer feels that astrology has its place on both futurology and anthropo…" at bounding box center [353, 185] width 162 height 13
type input "**"
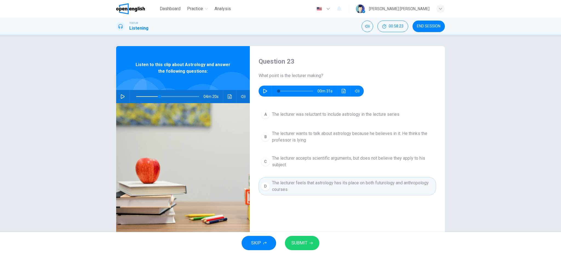
click at [262, 96] on button "button" at bounding box center [265, 90] width 9 height 11
type input "*"
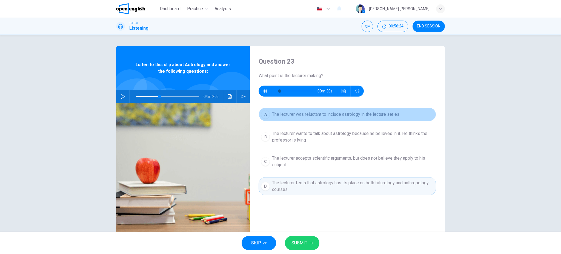
click at [315, 117] on span "The lecturer was reluctant to include astrology in the lecture series" at bounding box center [335, 114] width 127 height 7
type input "**"
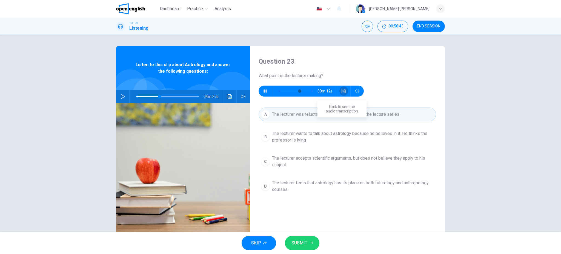
click at [342, 93] on icon "Click to see the audio transcription" at bounding box center [344, 91] width 4 height 4
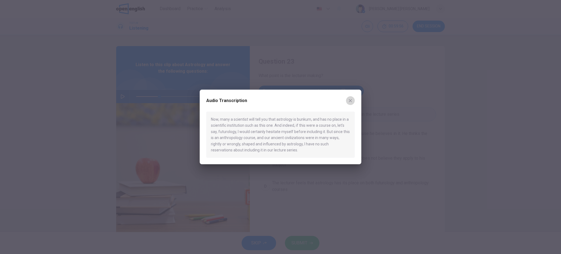
click at [354, 100] on button "button" at bounding box center [350, 100] width 9 height 9
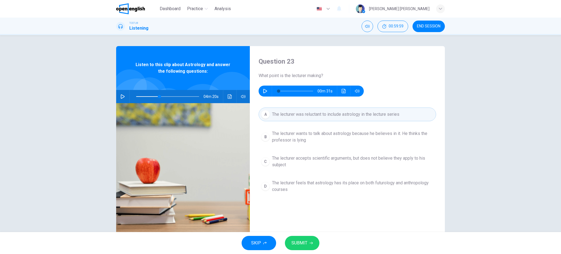
click at [264, 86] on button "button" at bounding box center [265, 90] width 9 height 11
type input "*"
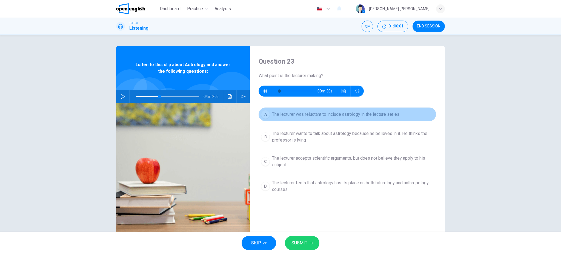
click at [343, 111] on button "A The lecturer was reluctant to include astrology in the lecture series" at bounding box center [348, 114] width 178 height 14
type input "**"
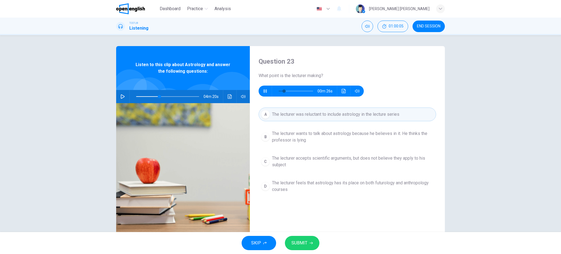
type input "**"
click at [295, 241] on span "SUBMIT" at bounding box center [299, 243] width 16 height 8
type input "**"
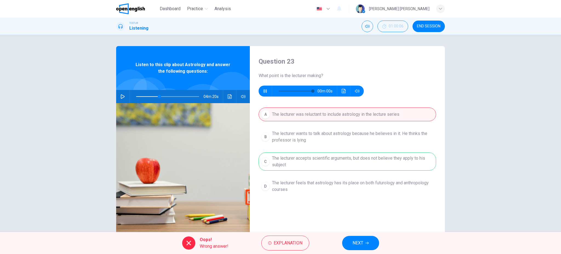
type input "*"
click at [363, 241] on span "NEXT" at bounding box center [358, 243] width 11 height 8
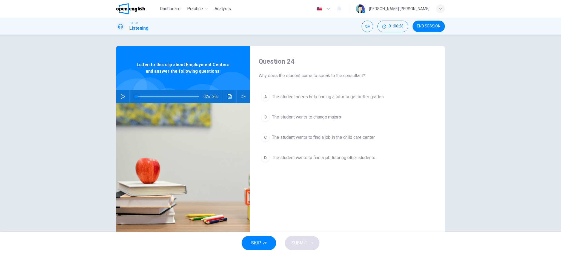
click at [135, 98] on span at bounding box center [136, 96] width 3 height 3
click at [124, 99] on button "button" at bounding box center [122, 96] width 9 height 13
click at [124, 94] on button "button" at bounding box center [122, 96] width 9 height 13
click at [123, 94] on button "button" at bounding box center [122, 96] width 9 height 13
click at [121, 94] on icon "button" at bounding box center [123, 96] width 4 height 4
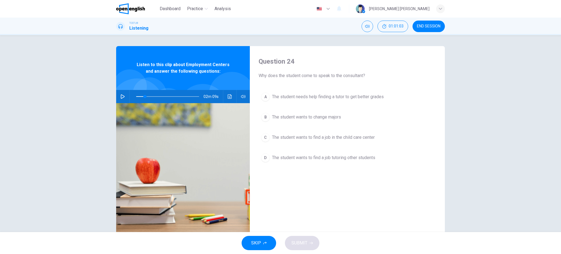
click at [293, 135] on span "The student wants to find a job in the child care center" at bounding box center [323, 137] width 103 height 7
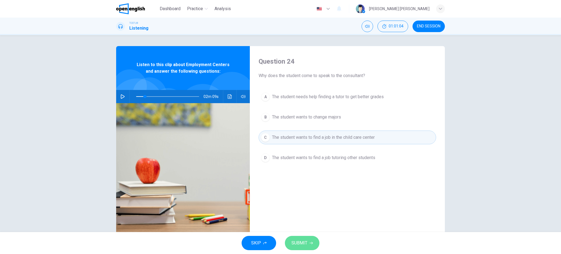
click at [300, 247] on button "SUBMIT" at bounding box center [302, 243] width 35 height 14
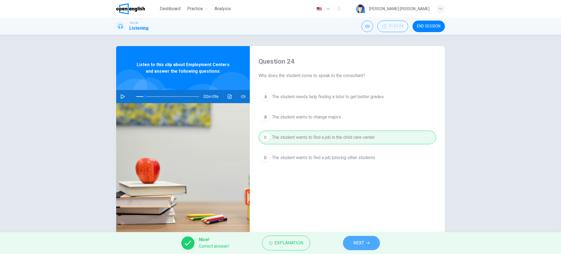
click at [363, 244] on span "NEXT" at bounding box center [358, 243] width 11 height 8
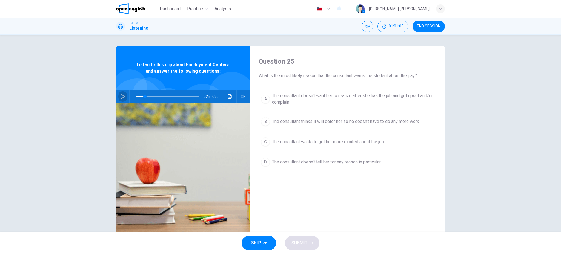
click at [122, 100] on button "button" at bounding box center [122, 96] width 9 height 13
click at [136, 96] on span at bounding box center [167, 97] width 63 height 8
click at [124, 98] on button "button" at bounding box center [122, 96] width 9 height 13
click at [142, 96] on span at bounding box center [167, 97] width 63 height 8
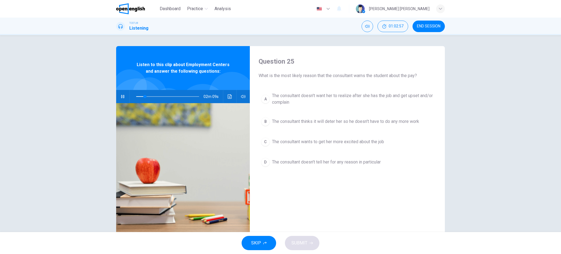
click at [121, 100] on button "button" at bounding box center [122, 96] width 9 height 13
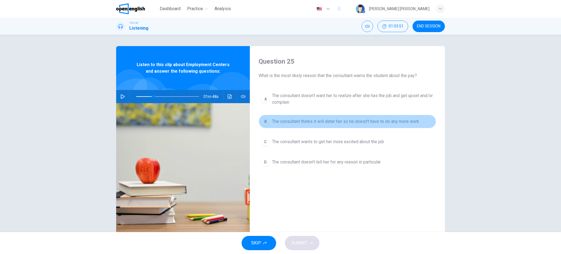
click at [307, 117] on button "B The consultant thinks it will deter her so he doesn't have to do any more work" at bounding box center [348, 122] width 178 height 14
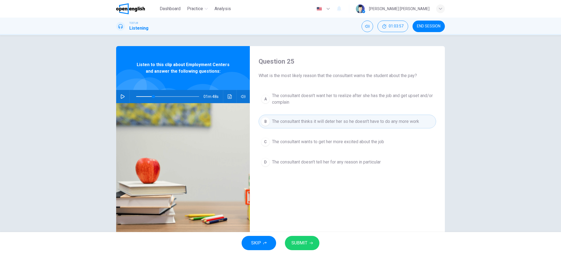
click at [387, 100] on span "The consultant doesn't want her to realize after she has the job and get upset …" at bounding box center [353, 98] width 162 height 13
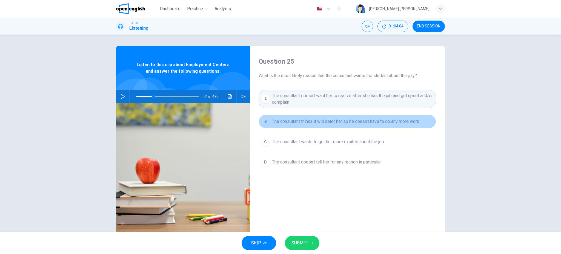
click at [348, 120] on span "The consultant thinks it will deter her so he doesn't have to do any more work" at bounding box center [345, 121] width 147 height 7
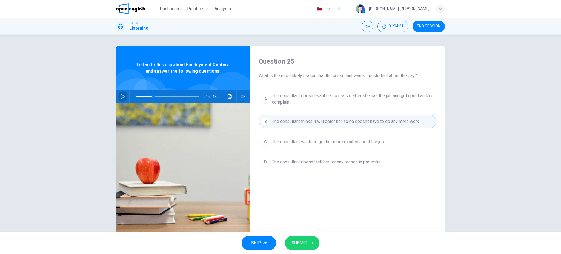
click at [118, 98] on button "button" at bounding box center [122, 96] width 9 height 13
click at [118, 95] on button "button" at bounding box center [122, 96] width 9 height 13
click at [121, 98] on icon "button" at bounding box center [123, 96] width 4 height 4
click at [121, 95] on icon "button" at bounding box center [123, 96] width 4 height 4
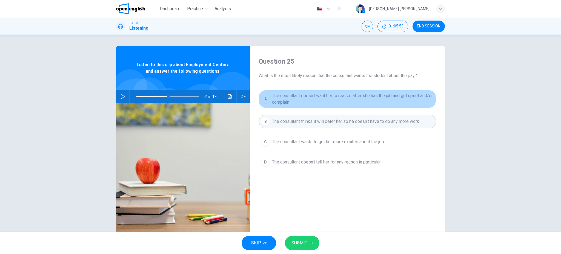
click at [286, 100] on span "The consultant doesn't want her to realize after she has the job and get upset …" at bounding box center [353, 98] width 162 height 13
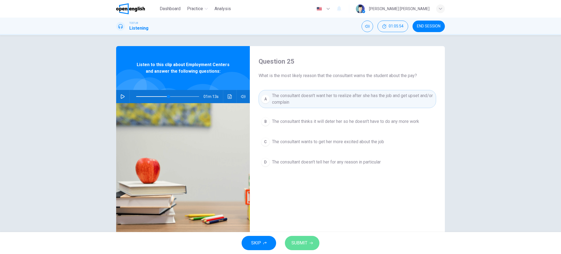
click at [299, 241] on span "SUBMIT" at bounding box center [299, 243] width 16 height 8
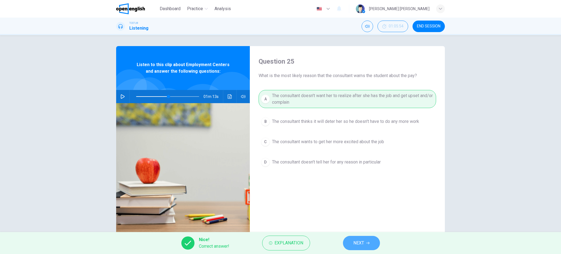
click at [366, 240] on button "NEXT" at bounding box center [361, 243] width 37 height 14
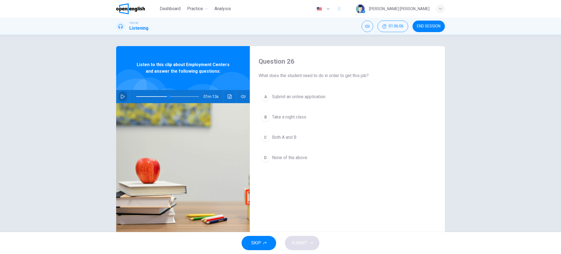
click at [121, 93] on button "button" at bounding box center [122, 96] width 9 height 13
click at [122, 98] on button "button" at bounding box center [122, 96] width 9 height 13
click at [166, 96] on span at bounding box center [167, 96] width 3 height 3
click at [121, 98] on icon "button" at bounding box center [123, 96] width 4 height 4
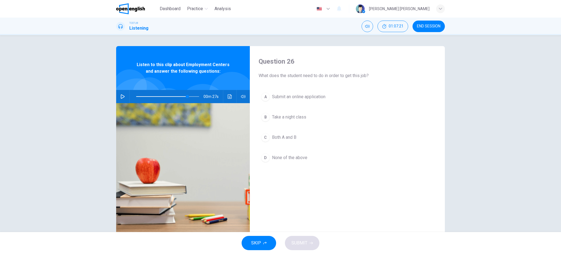
click at [117, 100] on div "00m 27s" at bounding box center [183, 96] width 134 height 13
click at [121, 96] on icon "button" at bounding box center [123, 96] width 4 height 4
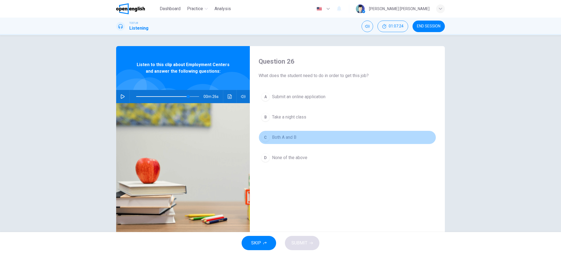
click at [277, 141] on button "C Both A and B" at bounding box center [348, 137] width 178 height 14
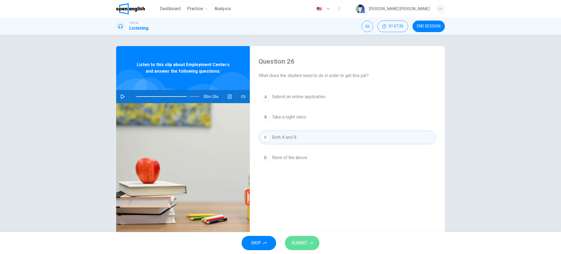
click at [308, 245] on button "SUBMIT" at bounding box center [302, 243] width 35 height 14
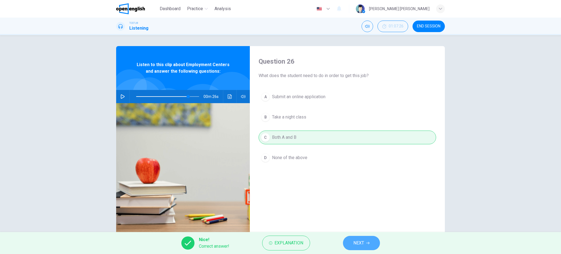
click at [361, 248] on button "NEXT" at bounding box center [361, 243] width 37 height 14
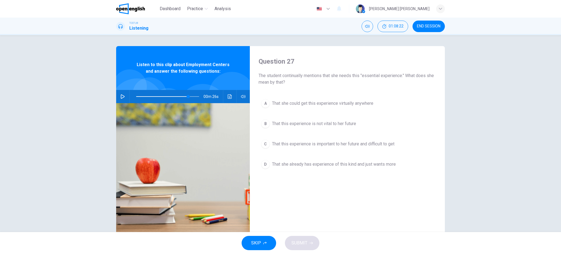
click at [342, 151] on div "A That she could get this experience virtually anywhere B That this experience …" at bounding box center [348, 138] width 178 height 85
click at [348, 144] on span "That this experience is important to her future and difficult to get" at bounding box center [333, 144] width 122 height 7
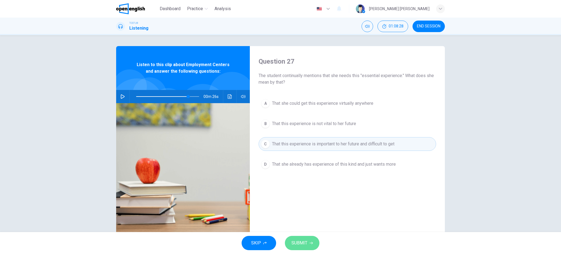
click at [299, 241] on span "SUBMIT" at bounding box center [299, 243] width 16 height 8
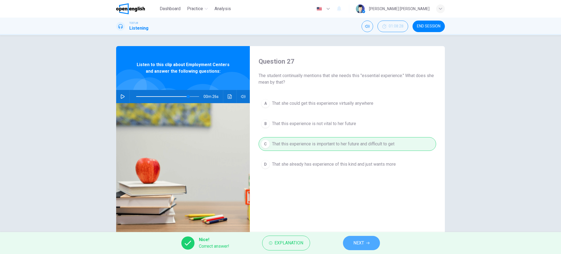
click at [374, 244] on button "NEXT" at bounding box center [361, 243] width 37 height 14
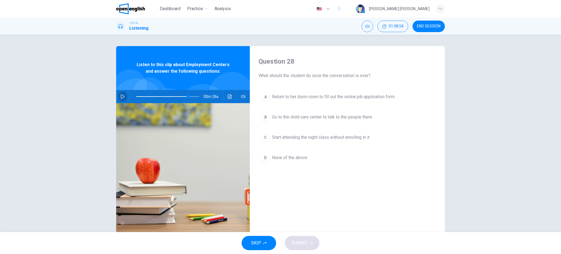
click at [121, 96] on icon "button" at bounding box center [123, 96] width 4 height 4
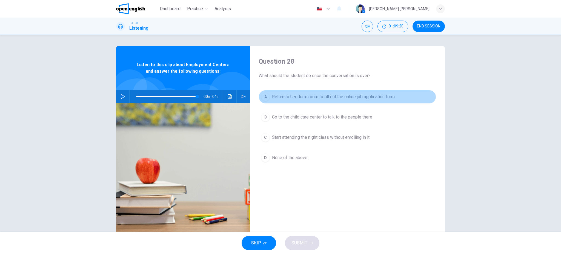
click at [310, 97] on span "Return to her dorm room to fill out the online job application form" at bounding box center [333, 96] width 123 height 7
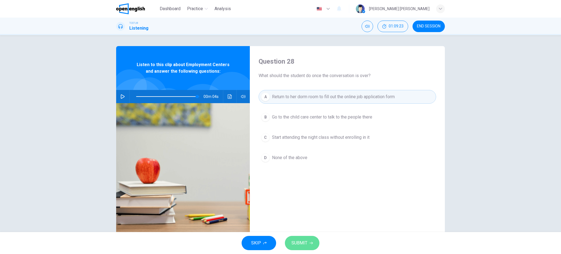
click at [311, 242] on icon "button" at bounding box center [311, 242] width 3 height 3
type input "**"
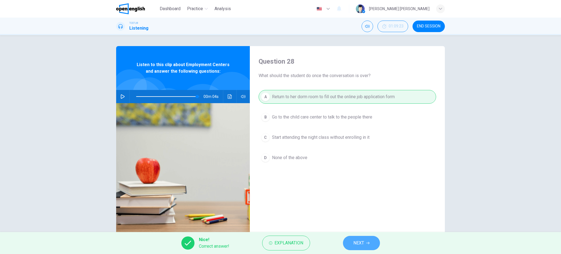
click at [363, 239] on span "NEXT" at bounding box center [358, 243] width 11 height 8
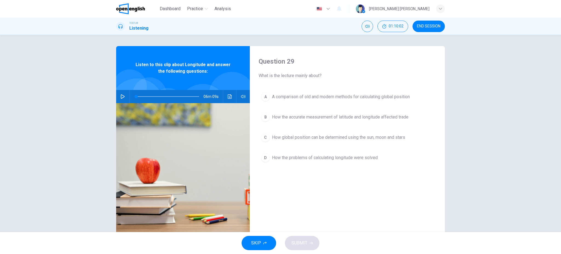
click at [121, 98] on icon "button" at bounding box center [123, 96] width 4 height 4
click at [119, 99] on button "button" at bounding box center [122, 96] width 9 height 13
click at [135, 96] on span at bounding box center [136, 96] width 3 height 3
click at [133, 96] on div at bounding box center [167, 96] width 74 height 13
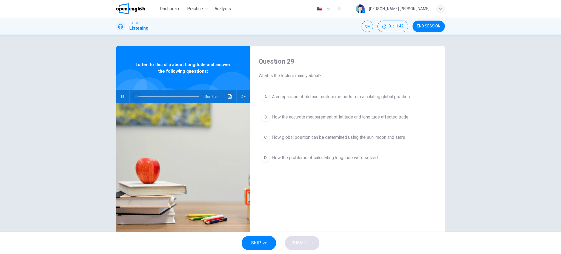
click at [136, 98] on span at bounding box center [167, 97] width 63 height 8
click at [119, 99] on button "button" at bounding box center [122, 96] width 9 height 13
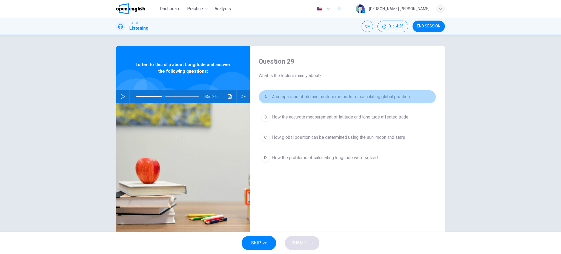
click at [297, 102] on button "A A comparison of old and modern methods for calculating global position" at bounding box center [348, 97] width 178 height 14
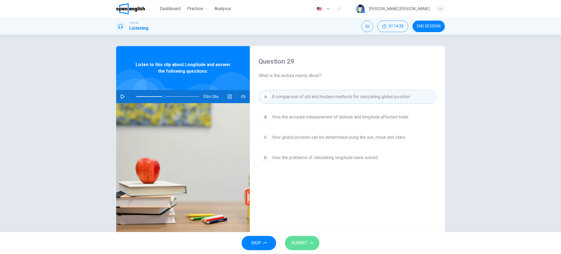
click at [307, 239] on span "SUBMIT" at bounding box center [299, 243] width 16 height 8
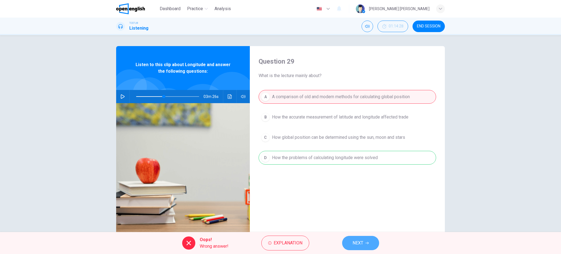
click at [366, 246] on button "NEXT" at bounding box center [360, 243] width 37 height 14
type input "**"
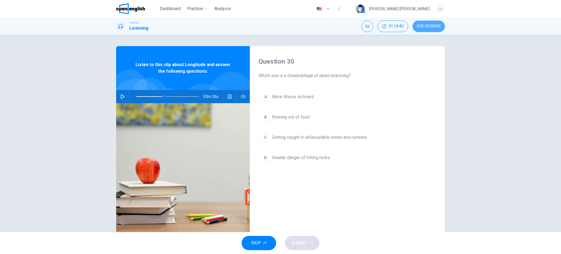
drag, startPoint x: 428, startPoint y: 27, endPoint x: 321, endPoint y: 34, distance: 108.2
click at [428, 26] on span "END SESSION" at bounding box center [429, 26] width 24 height 4
